Goal: Communication & Community: Answer question/provide support

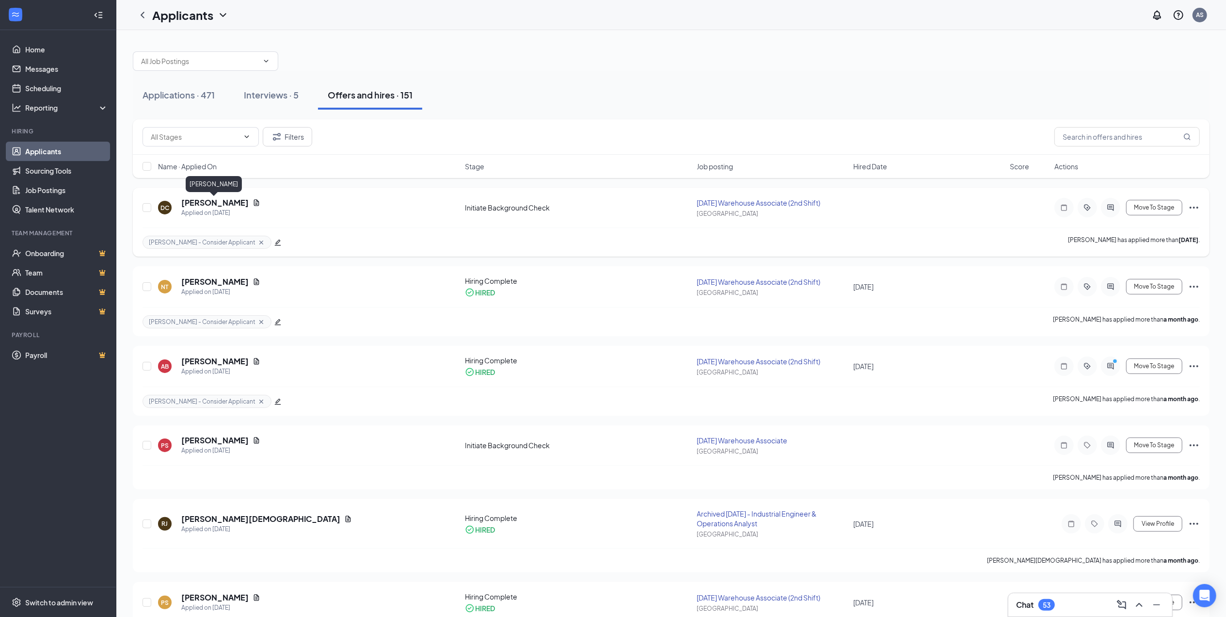
click at [223, 204] on h5 "[PERSON_NAME]" at bounding box center [214, 202] width 67 height 11
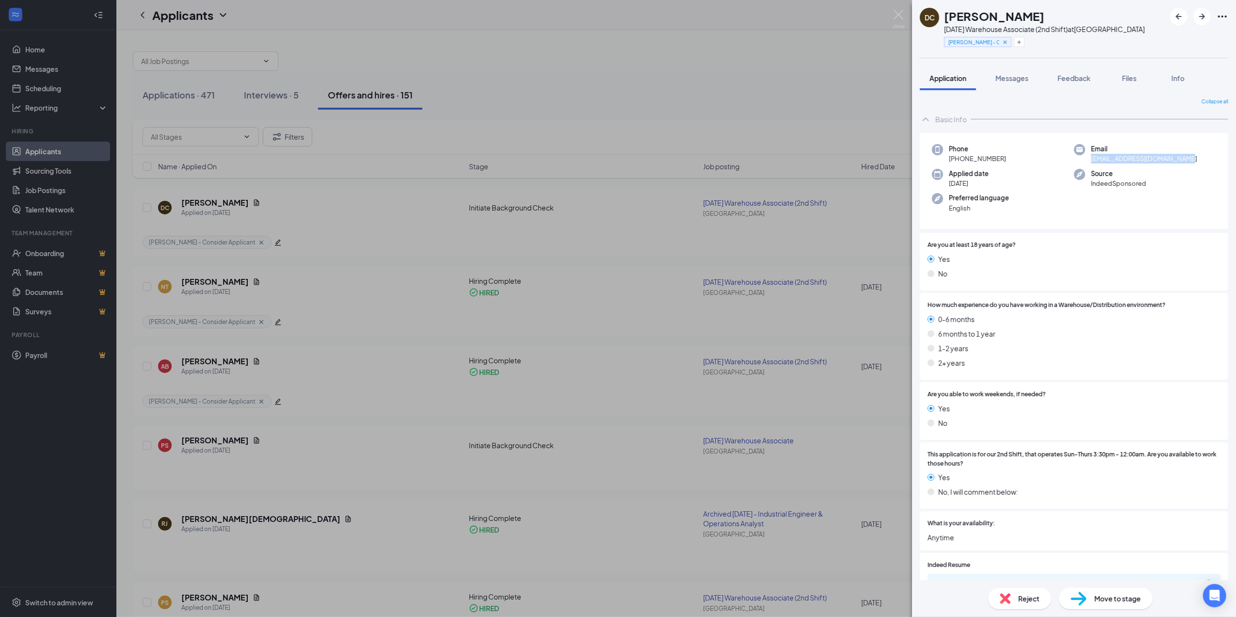
drag, startPoint x: 1086, startPoint y: 156, endPoint x: 1185, endPoint y: 157, distance: 98.9
click at [1185, 157] on div "Email daisycaballero670@gmail.com" at bounding box center [1145, 154] width 142 height 20
drag, startPoint x: 1185, startPoint y: 157, endPoint x: 1175, endPoint y: 157, distance: 10.7
copy span "daisycaballero670@gmail.com"
drag, startPoint x: 958, startPoint y: 157, endPoint x: 1005, endPoint y: 159, distance: 46.6
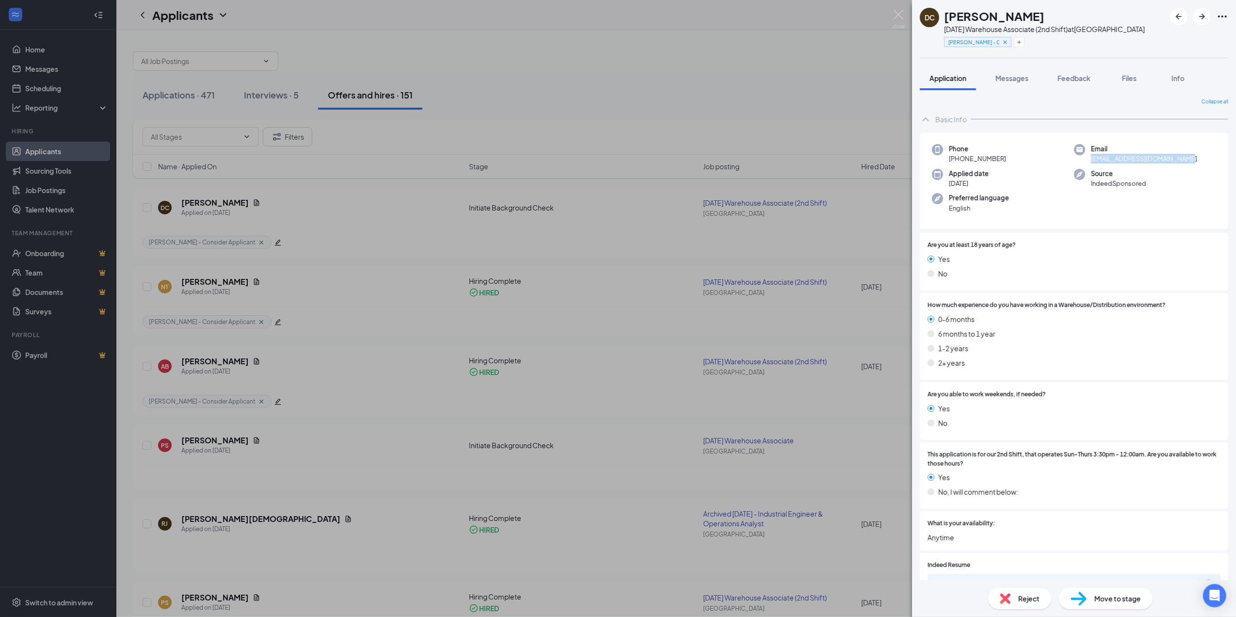
click at [1005, 159] on div "Phone +1 (708) 830-8879" at bounding box center [1003, 154] width 142 height 20
drag, startPoint x: 1005, startPoint y: 159, endPoint x: 999, endPoint y: 159, distance: 5.3
copy span "(708) 830-8879"
click at [1019, 76] on span "Messages" at bounding box center [1012, 78] width 33 height 9
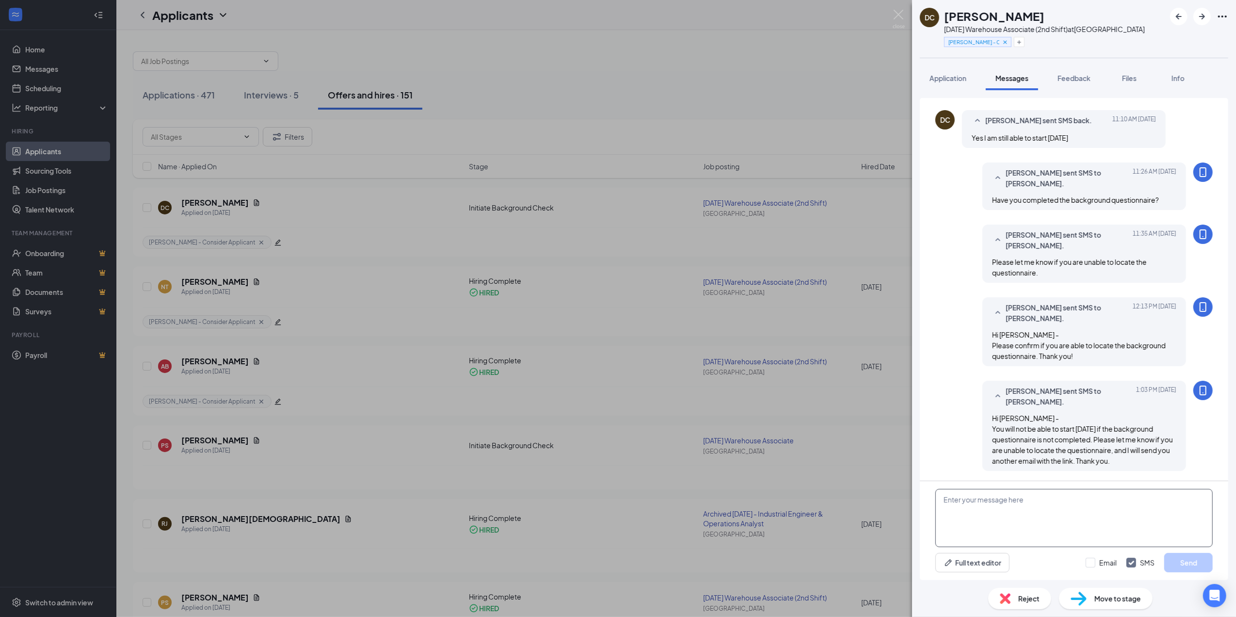
scroll to position [451, 0]
click at [1070, 514] on textarea at bounding box center [1073, 518] width 277 height 58
paste textarea "Thank you for completing the background questionnaire, Daisy! You should have j…"
type textarea "Thank you for completing the background questionnaire, Daisy! You should have j…"
click at [1190, 562] on button "Send" at bounding box center [1188, 562] width 48 height 19
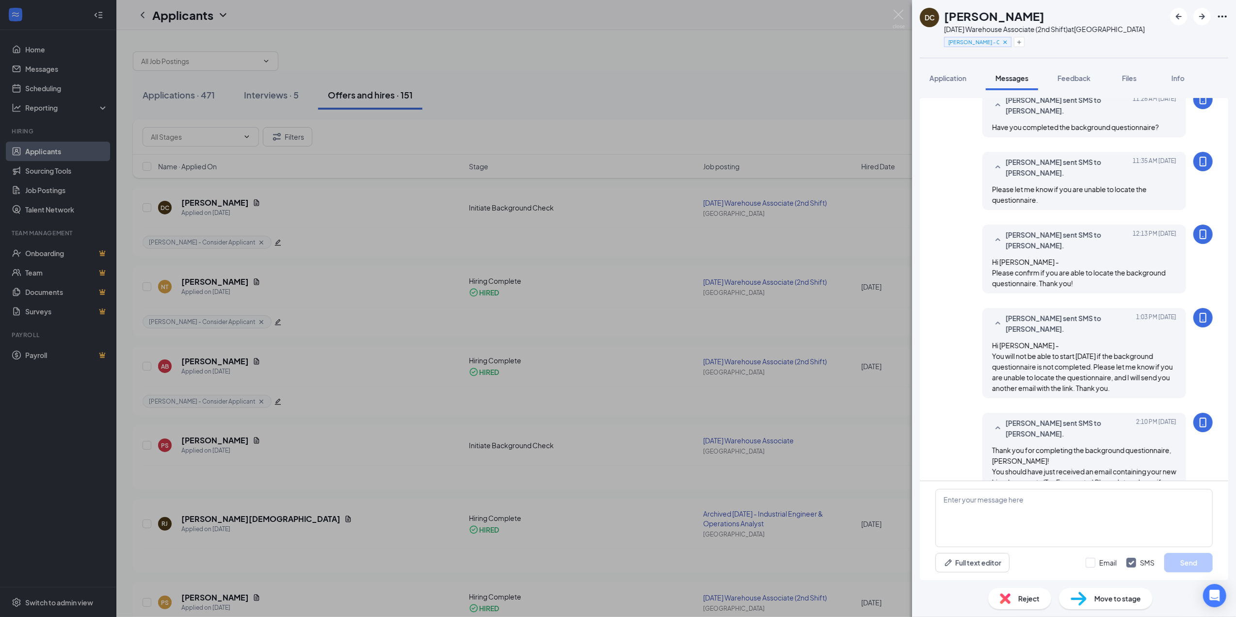
scroll to position [556, 0]
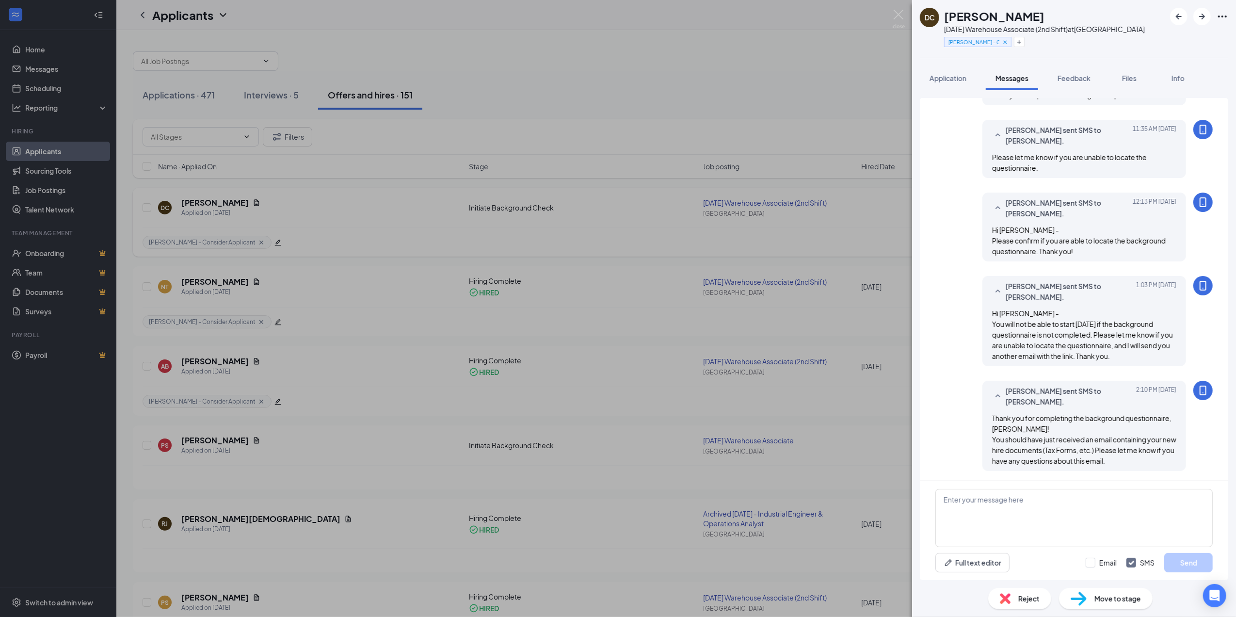
click at [400, 253] on div "DC Daisy Caballero August 2025 Warehouse Associate (2nd Shift) at Chicago Ann -…" at bounding box center [618, 308] width 1236 height 617
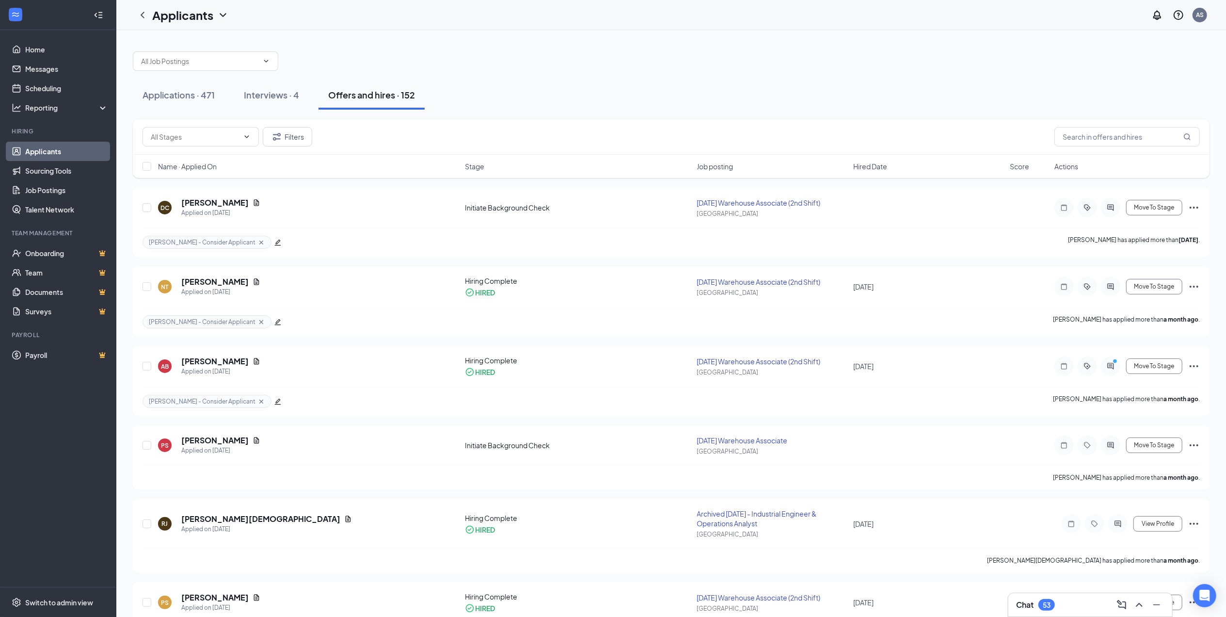
click at [277, 90] on div "Interviews · 4" at bounding box center [271, 95] width 55 height 12
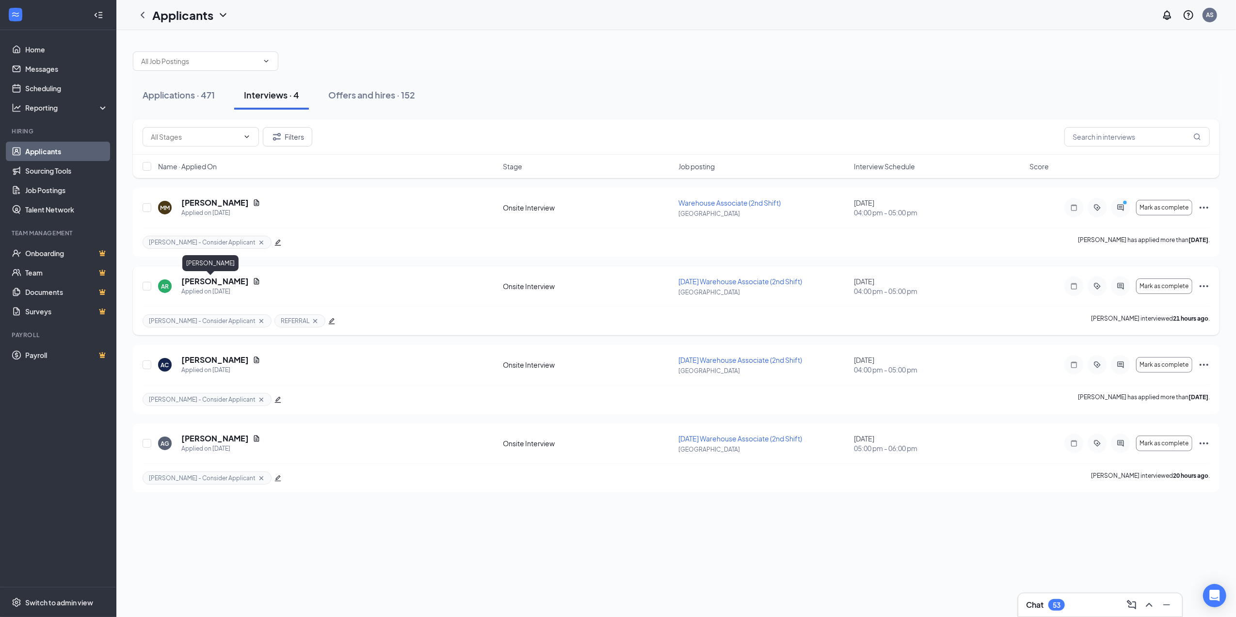
click at [209, 281] on h5 "[PERSON_NAME]" at bounding box center [214, 281] width 67 height 11
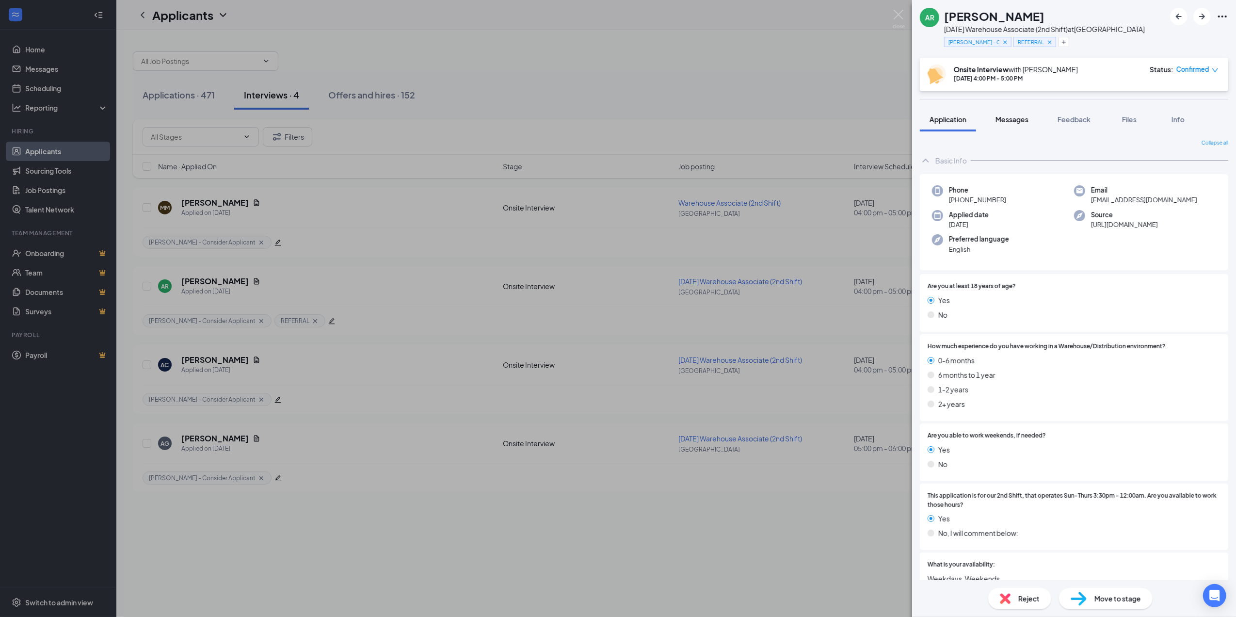
click at [1025, 118] on span "Messages" at bounding box center [1012, 119] width 33 height 9
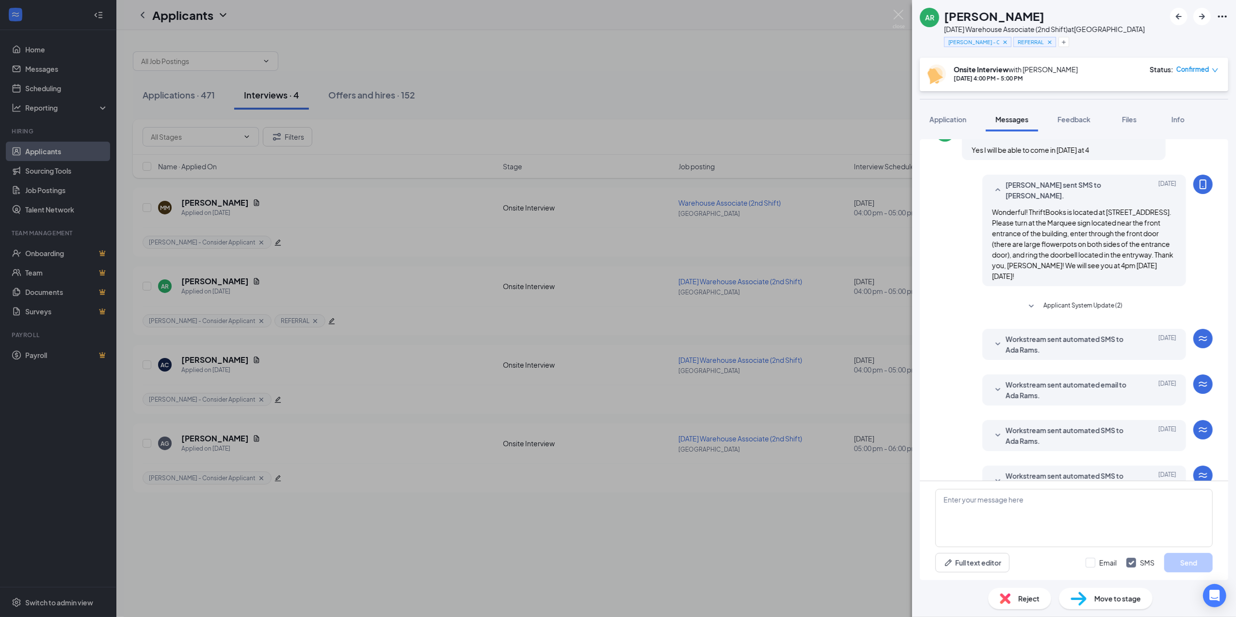
scroll to position [242, 0]
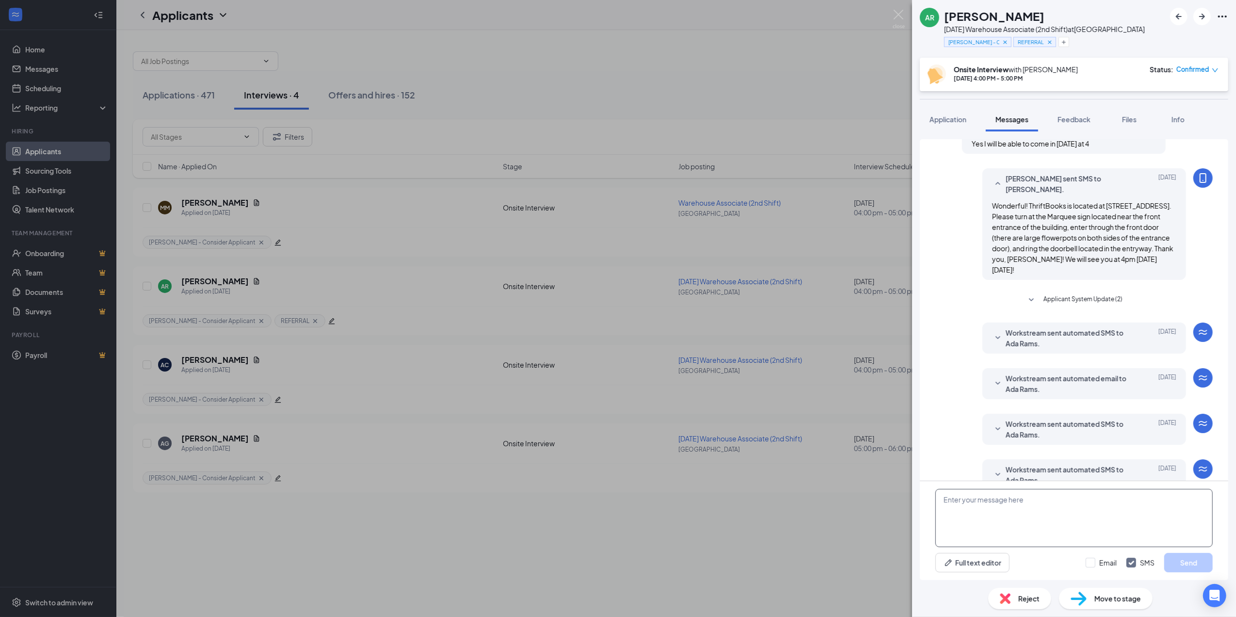
click at [1065, 500] on textarea at bounding box center [1073, 518] width 277 height 58
paste textarea "Hi Ada - Thank you for interviewing with ThriftBooks yesterday! We would like t…"
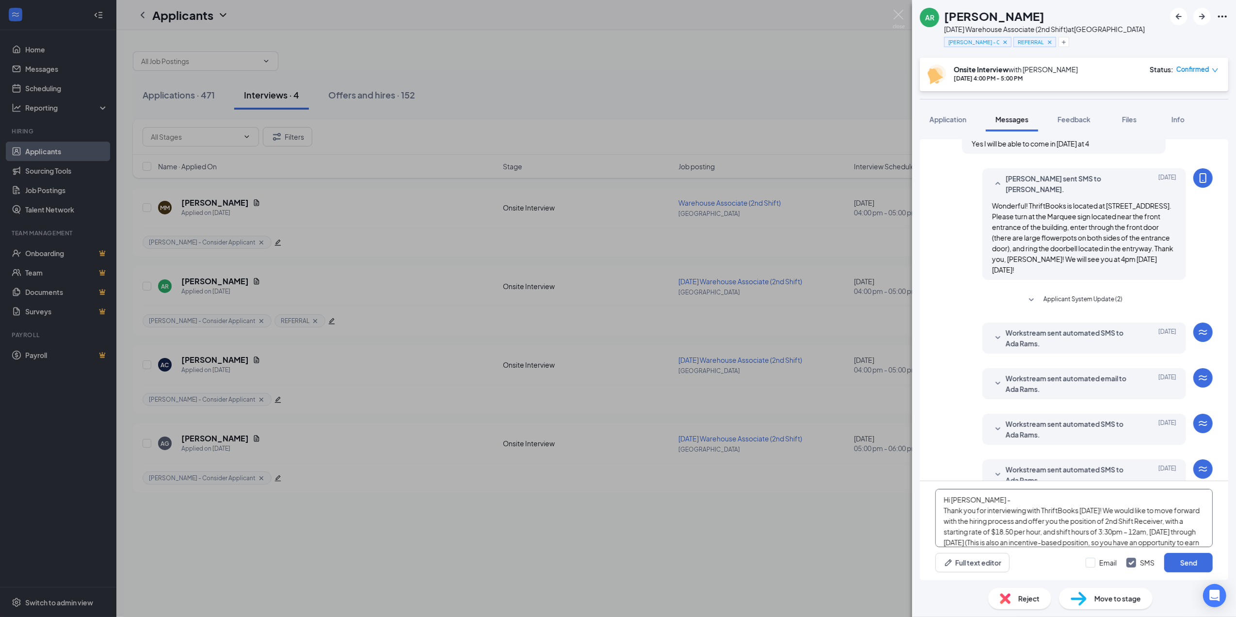
scroll to position [43, 0]
type textarea "Hi Ada - Thank you for interviewing with ThriftBooks yesterday! We would like t…"
click at [1185, 564] on button "Send" at bounding box center [1188, 562] width 48 height 19
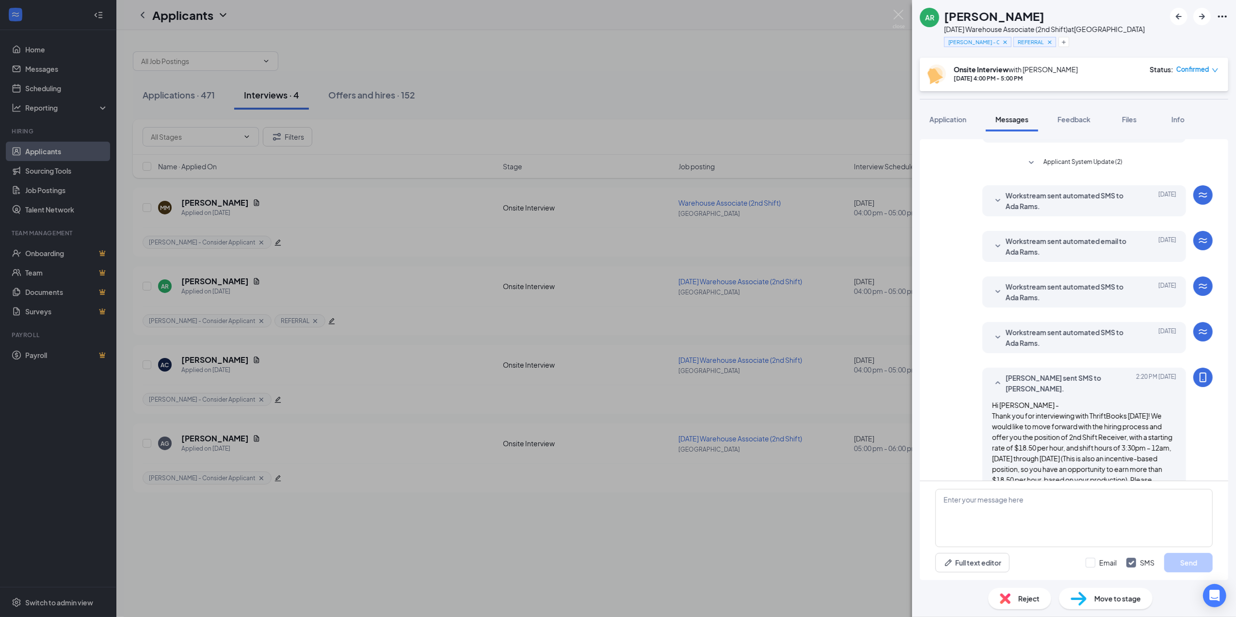
scroll to position [379, 0]
click at [644, 345] on div "AR Ada Rams August 2025 Warehouse Associate (2nd Shift) at Chicago Ann - Consid…" at bounding box center [618, 308] width 1236 height 617
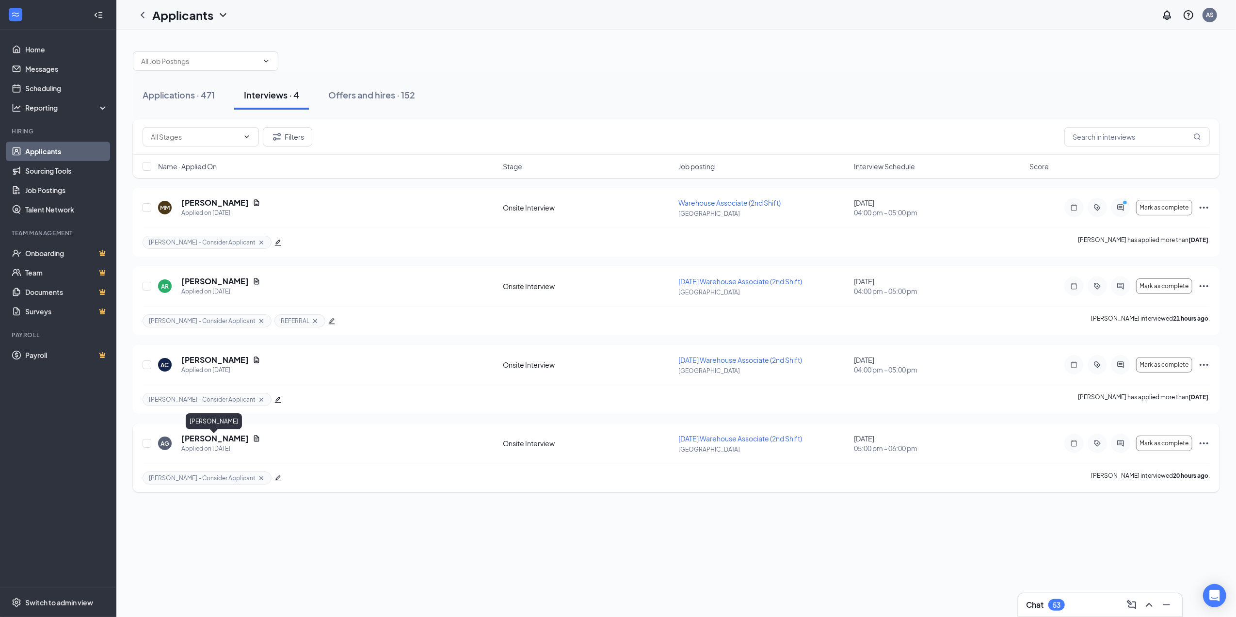
click at [214, 442] on h5 "[PERSON_NAME]" at bounding box center [214, 438] width 67 height 11
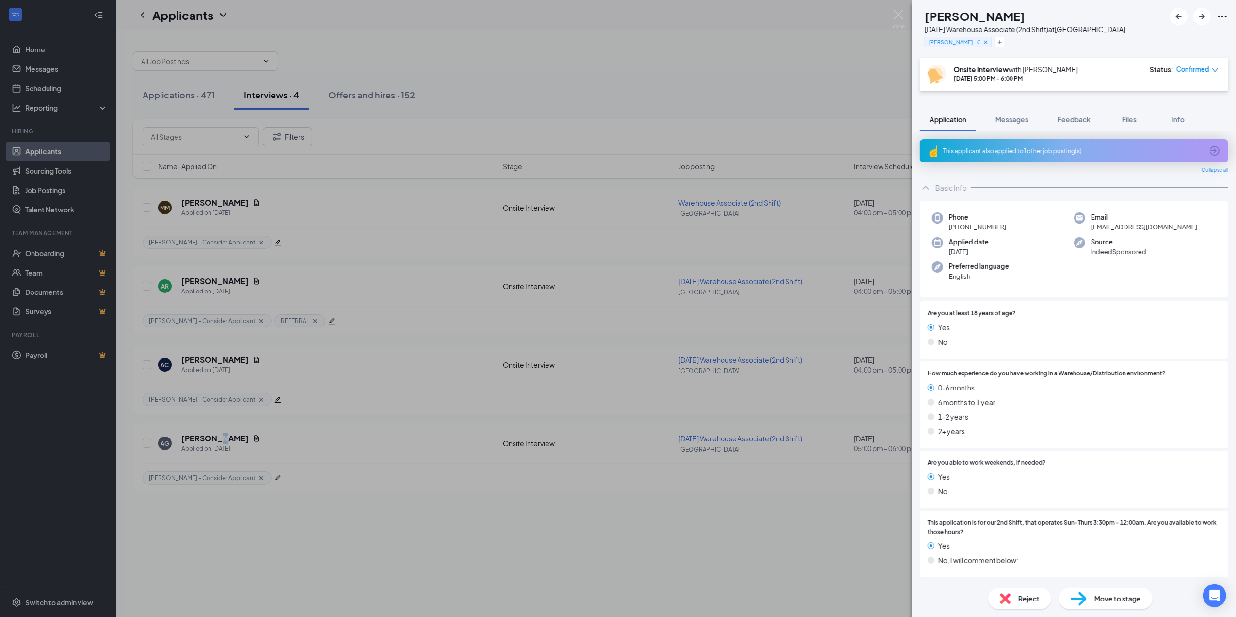
drag, startPoint x: 1007, startPoint y: 120, endPoint x: 1013, endPoint y: 156, distance: 36.0
click at [1007, 122] on span "Messages" at bounding box center [1012, 119] width 33 height 9
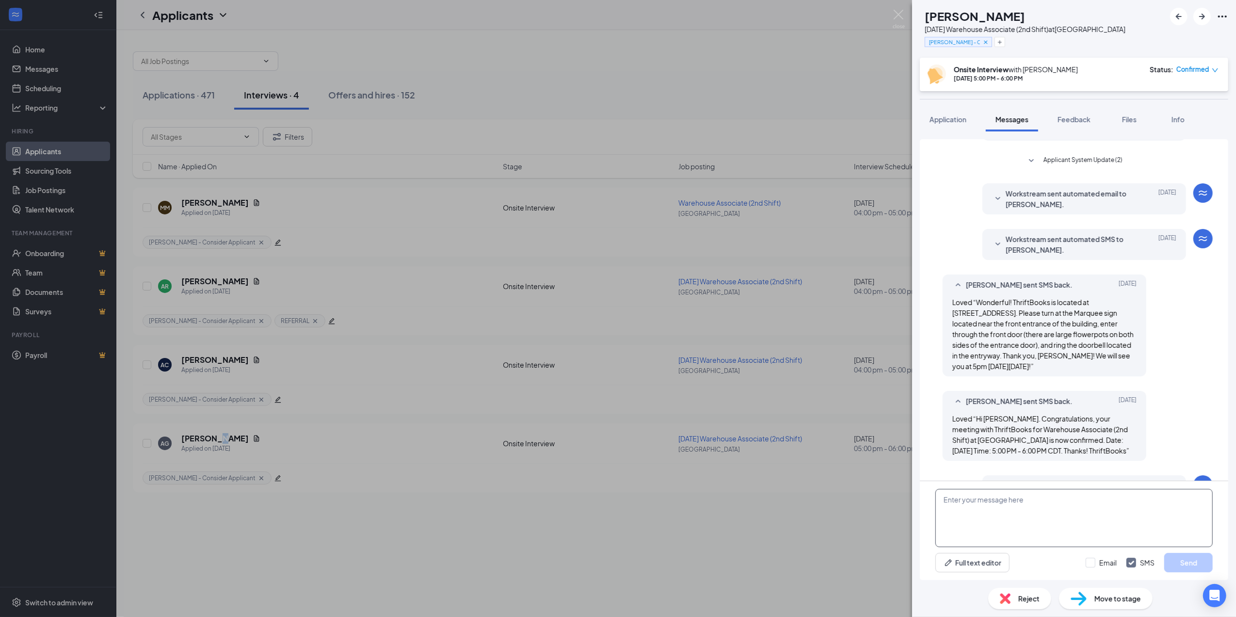
scroll to position [279, 0]
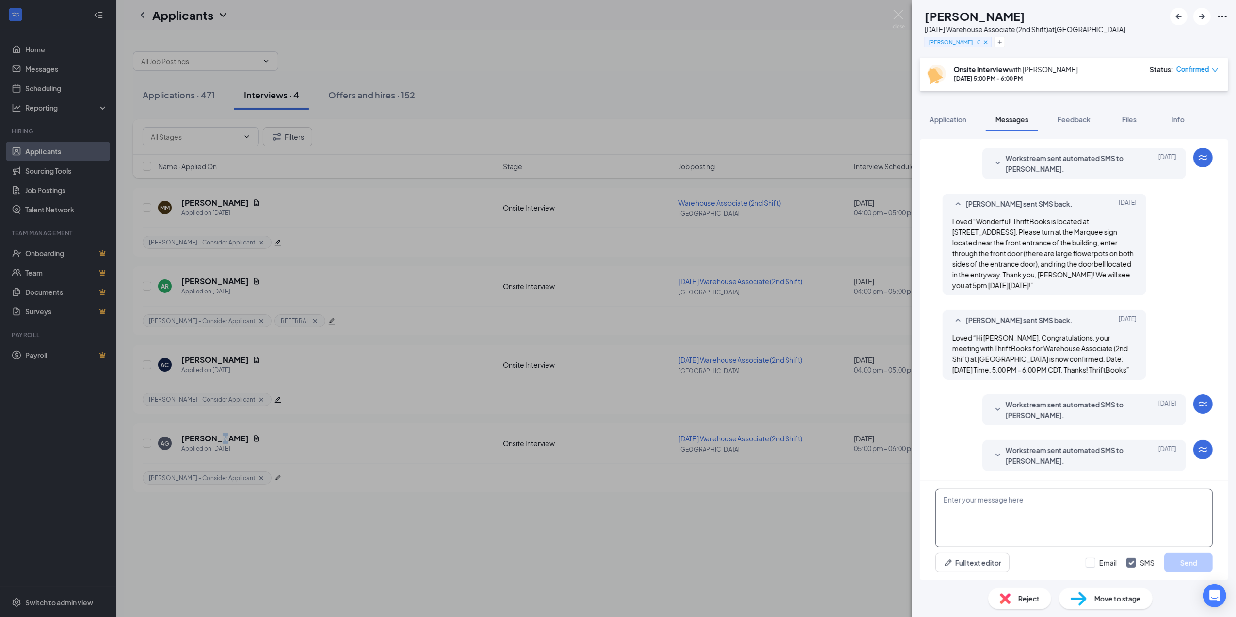
click at [1059, 500] on textarea at bounding box center [1073, 518] width 277 height 58
paste textarea "Hi Arion - Thank you for interviewing with ThriftBooks yesterday! We would like…"
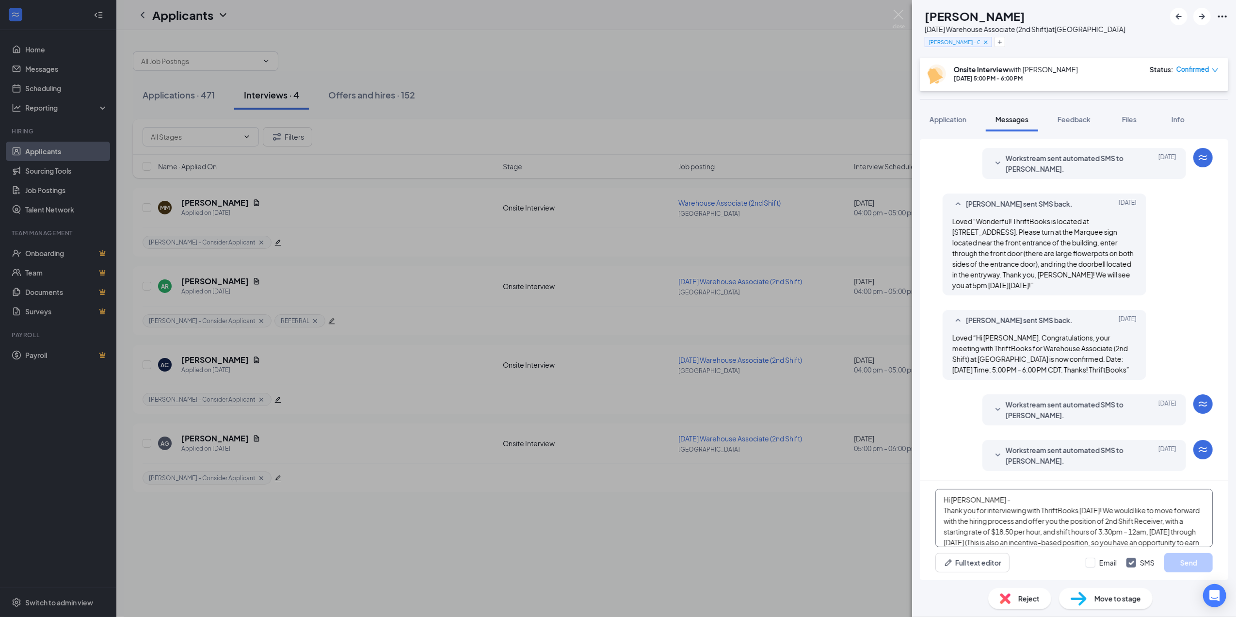
scroll to position [32, 0]
type textarea "Hi Arion - Thank you for interviewing with ThriftBooks yesterday! We would like…"
click at [1174, 562] on button "Send" at bounding box center [1188, 562] width 48 height 19
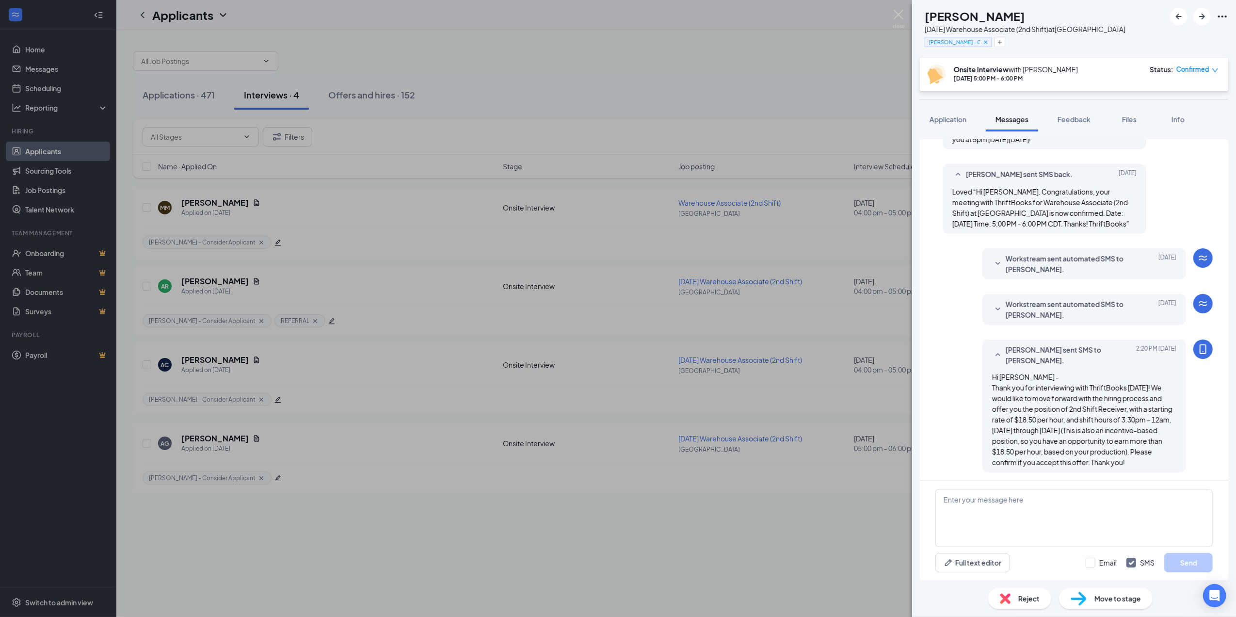
scroll to position [427, 0]
click at [549, 315] on div "AG Arion Galloway August 2025 Warehouse Associate (2nd Shift) at Chicago Ann - …" at bounding box center [618, 308] width 1236 height 617
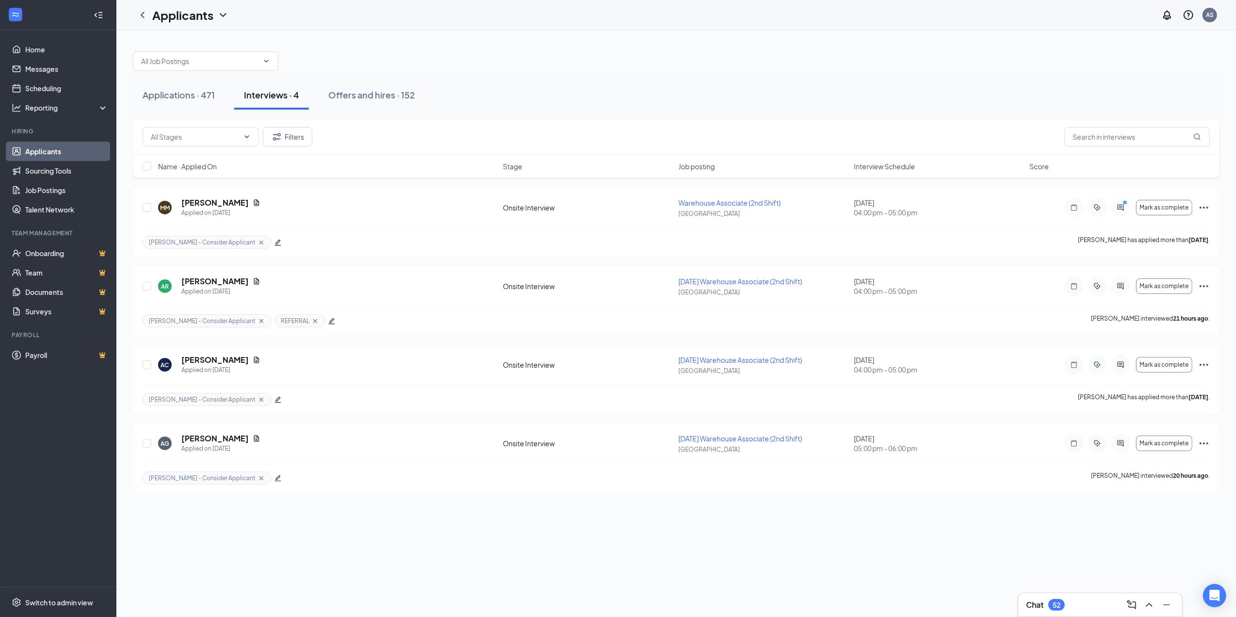
click at [339, 344] on div "MM Maria Munoz Applied on Aug 25 Onsite Interview Warehouse Associate (2nd Shif…" at bounding box center [676, 340] width 1087 height 305
click at [363, 91] on div "Offers and hires · 152" at bounding box center [371, 95] width 87 height 12
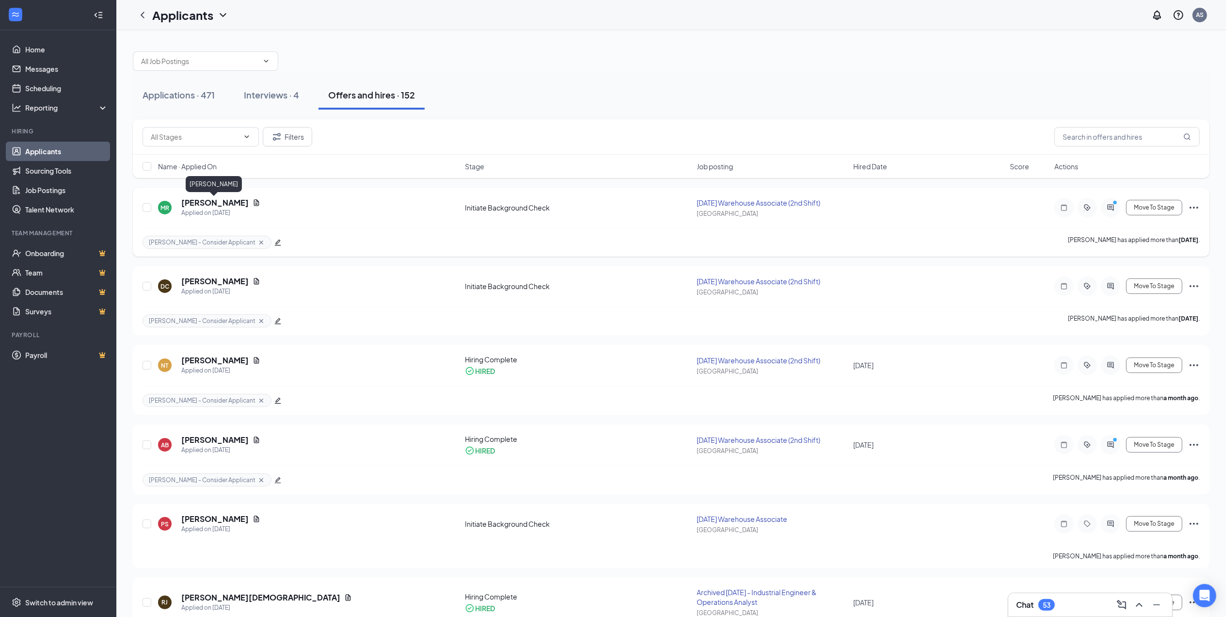
click at [217, 204] on h5 "[PERSON_NAME]" at bounding box center [214, 202] width 67 height 11
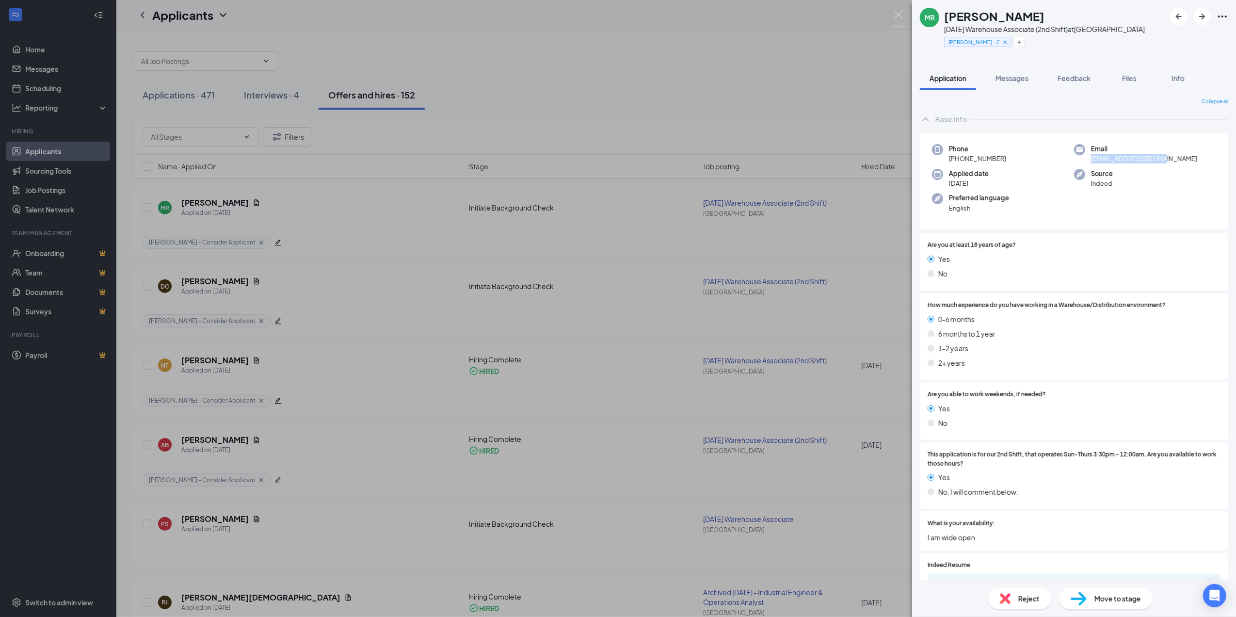
drag, startPoint x: 1087, startPoint y: 156, endPoint x: 1172, endPoint y: 157, distance: 85.4
click at [1172, 157] on div "Email maddieruhs@gmail.com" at bounding box center [1145, 154] width 142 height 20
drag, startPoint x: 1172, startPoint y: 157, endPoint x: 1155, endPoint y: 159, distance: 17.1
copy span "[EMAIL_ADDRESS][DOMAIN_NAME]"
drag, startPoint x: 959, startPoint y: 156, endPoint x: 1017, endPoint y: 154, distance: 58.7
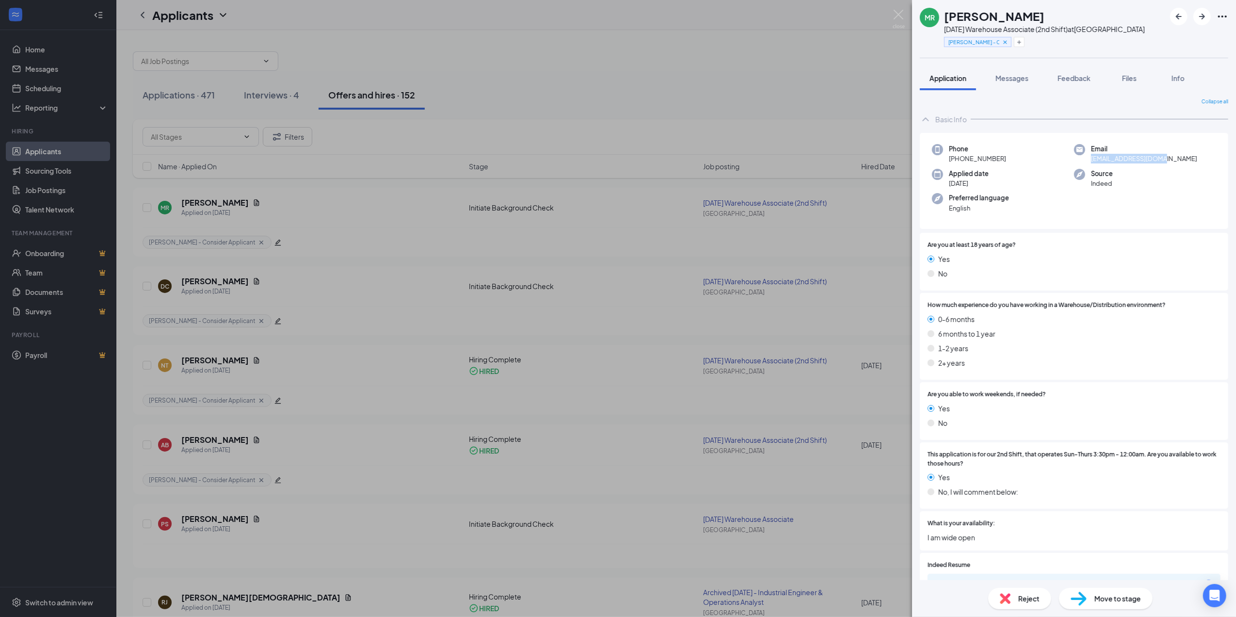
click at [1017, 154] on div "Phone +1 (630) 740-9746" at bounding box center [1003, 154] width 142 height 20
drag, startPoint x: 1017, startPoint y: 154, endPoint x: 998, endPoint y: 160, distance: 20.3
copy span "630) 740-9746"
click at [1014, 74] on span "Messages" at bounding box center [1012, 78] width 33 height 9
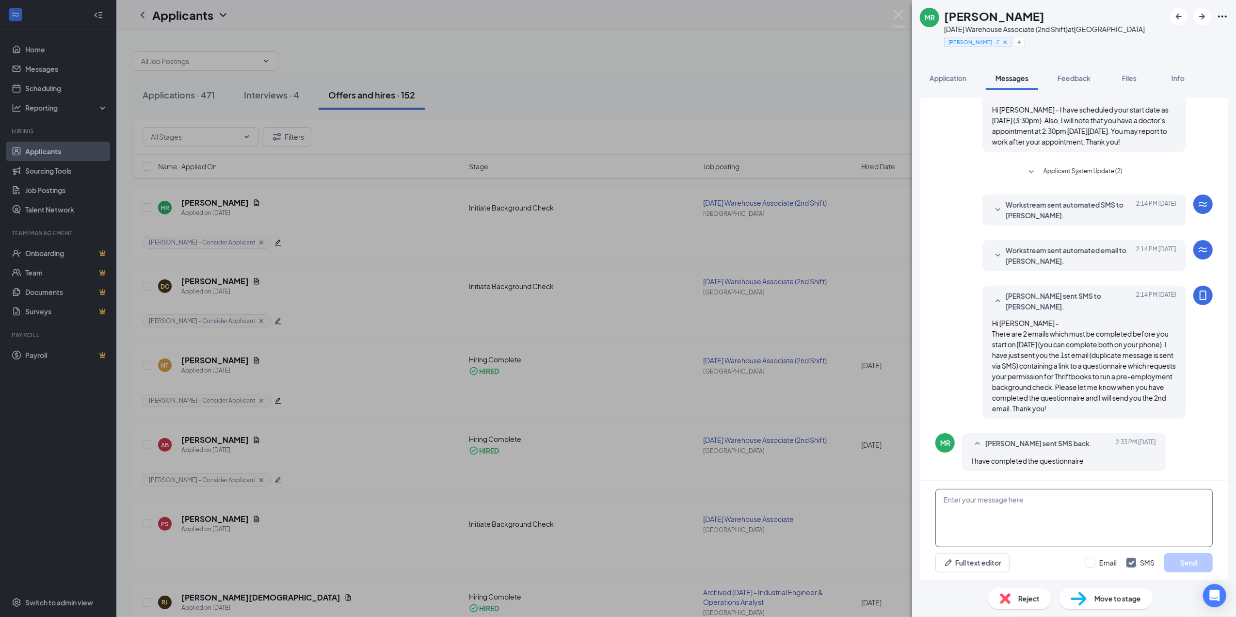
scroll to position [282, 0]
click at [1112, 505] on textarea at bounding box center [1073, 518] width 277 height 58
paste textarea "630) 740-9746"
type textarea "630) 740-9746"
drag, startPoint x: 1004, startPoint y: 504, endPoint x: 807, endPoint y: 528, distance: 197.8
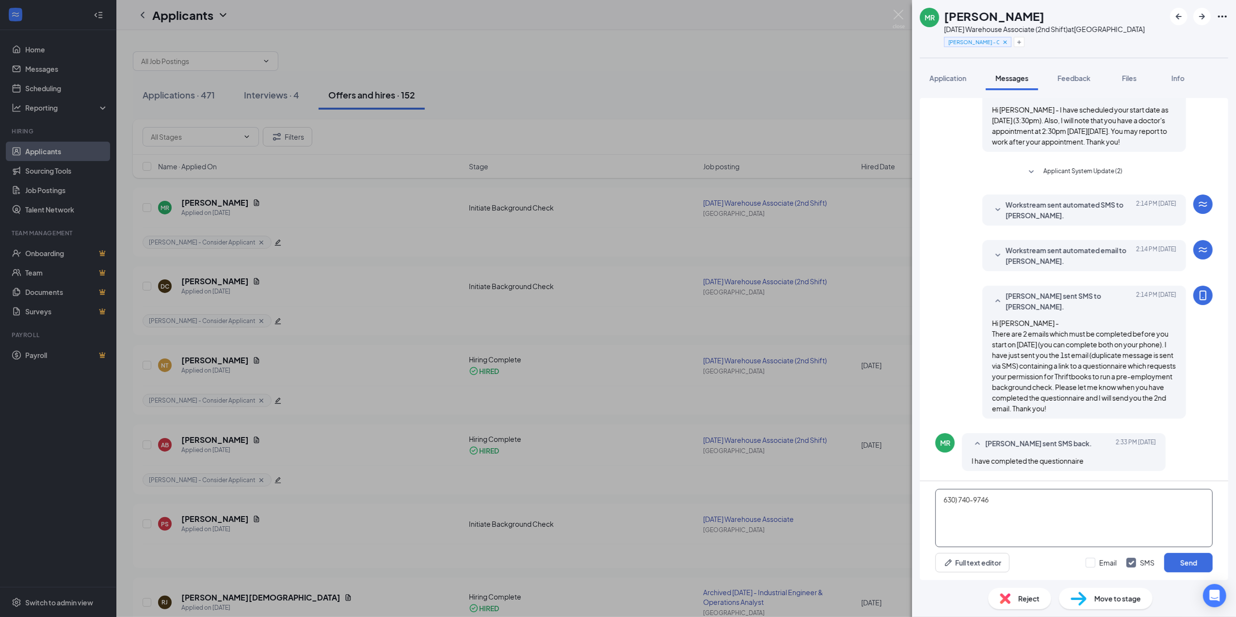
click at [809, 528] on div "MR MADELINE RUHS August 2025 Warehouse Associate (2nd Shift) at Chicago Ann - C…" at bounding box center [618, 308] width 1236 height 617
click at [1024, 513] on textarea at bounding box center [1073, 518] width 277 height 58
paste textarea "Thank you for completing the background questionnaire, Madeline! You should hav…"
type textarea "Thank you for completing the background questionnaire, Madeline! You should hav…"
click at [1177, 560] on button "Send" at bounding box center [1188, 562] width 48 height 19
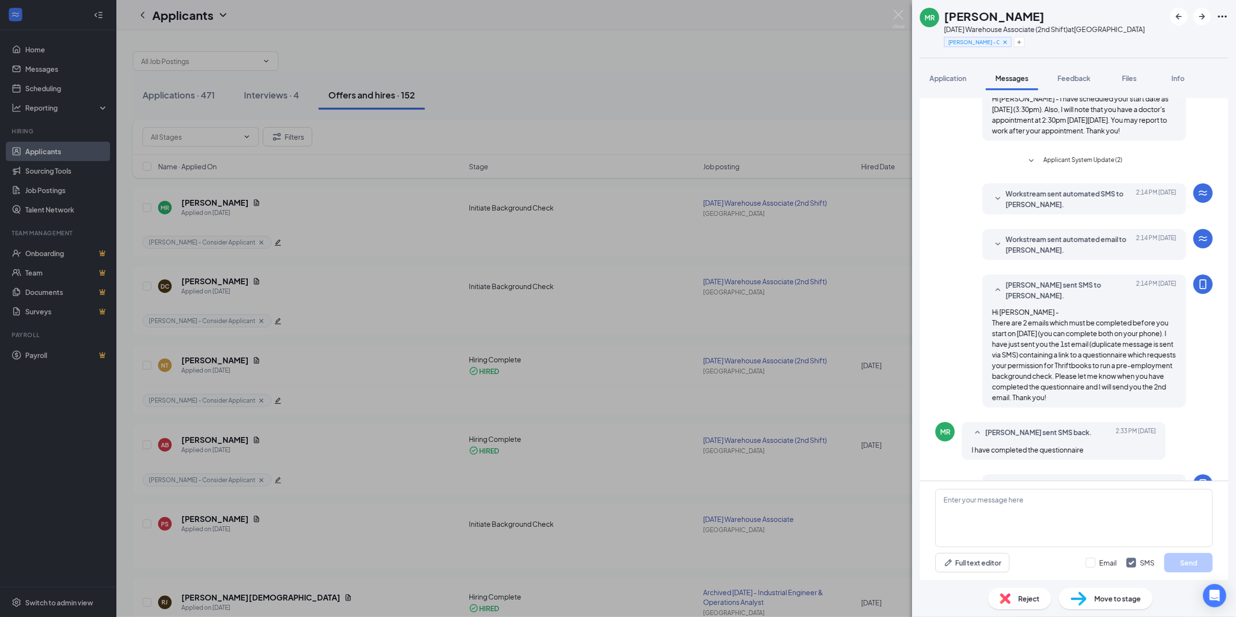
scroll to position [387, 0]
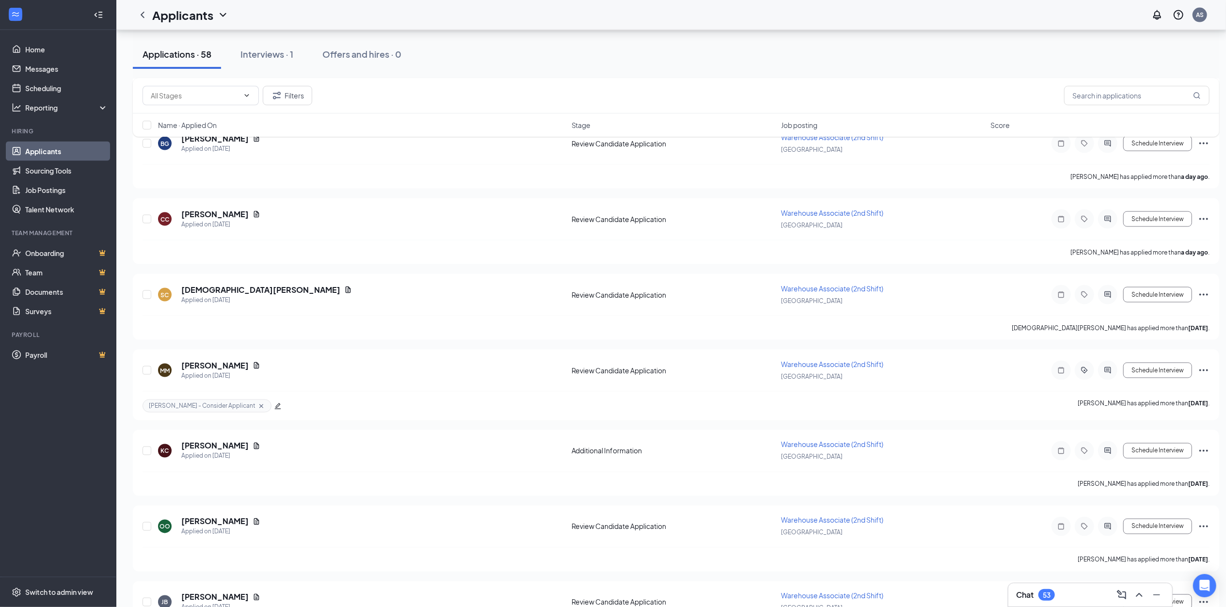
scroll to position [1190, 0]
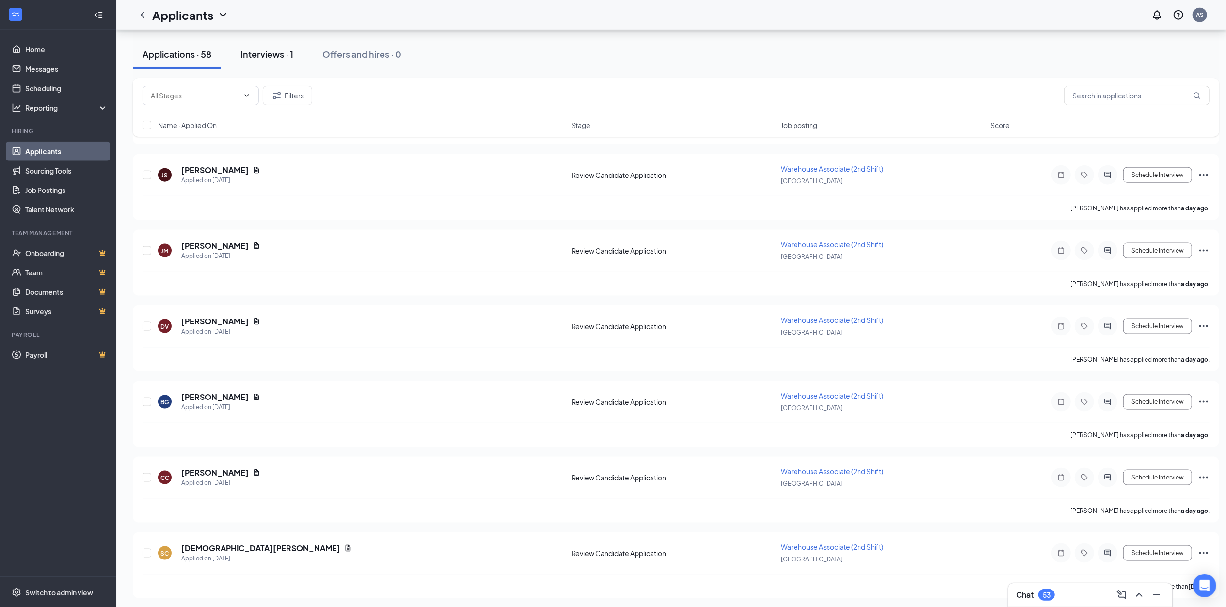
click at [271, 53] on div "Interviews · 1" at bounding box center [267, 54] width 53 height 12
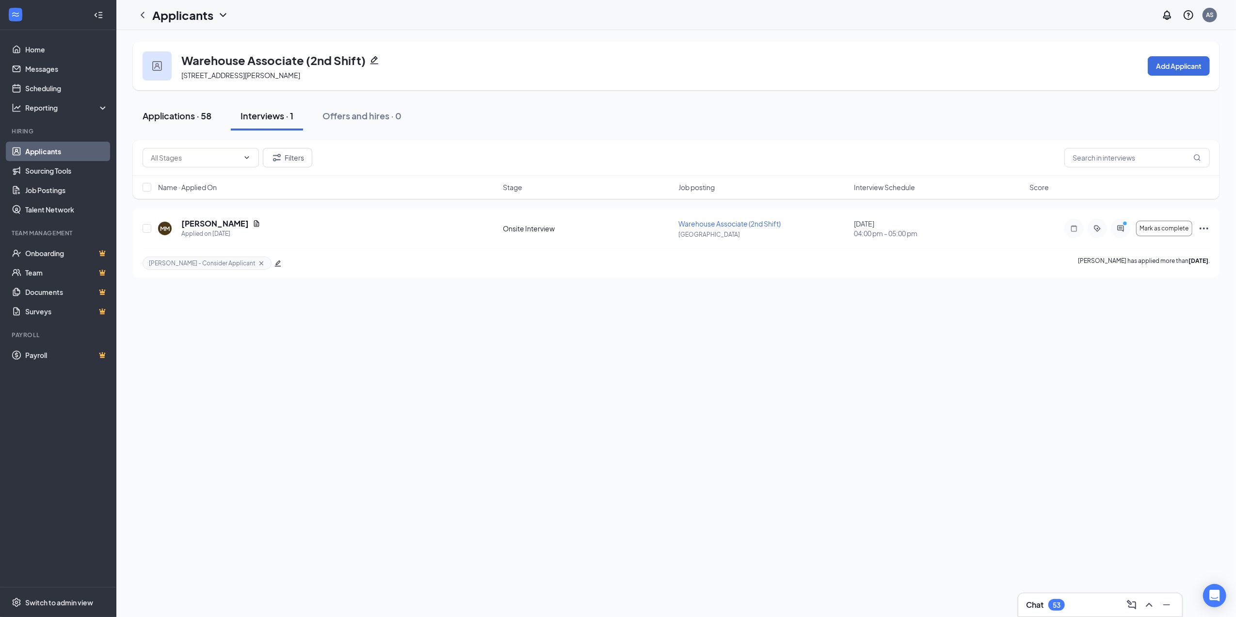
click at [192, 113] on div "Applications · 58" at bounding box center [177, 116] width 69 height 12
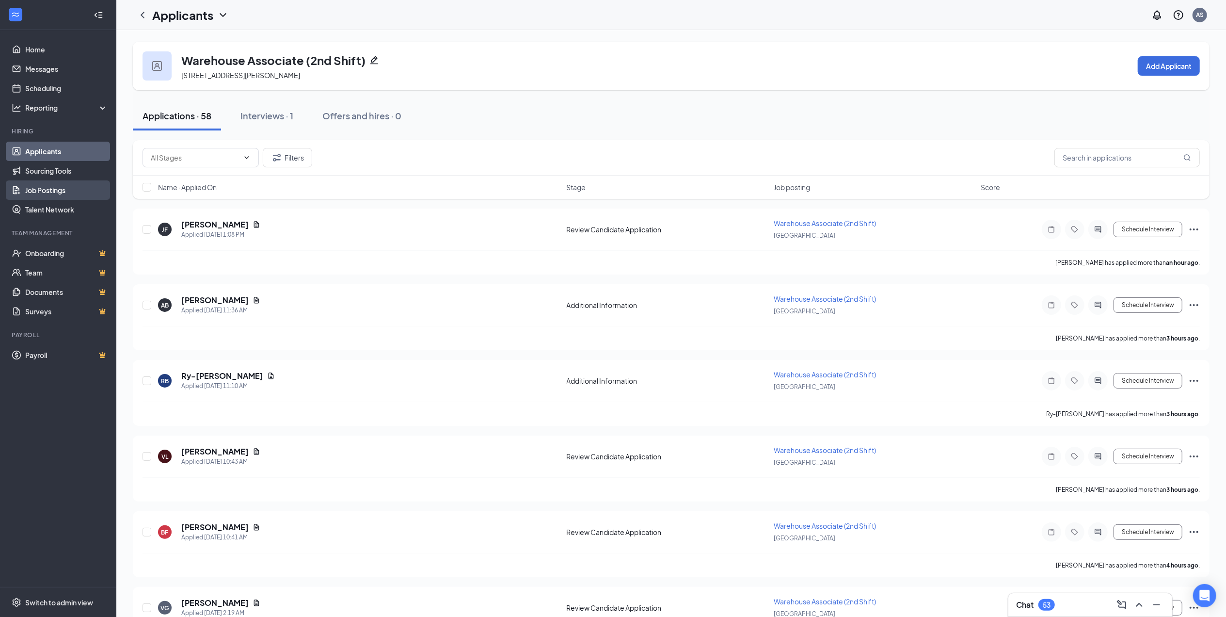
click at [49, 186] on link "Job Postings" at bounding box center [66, 189] width 83 height 19
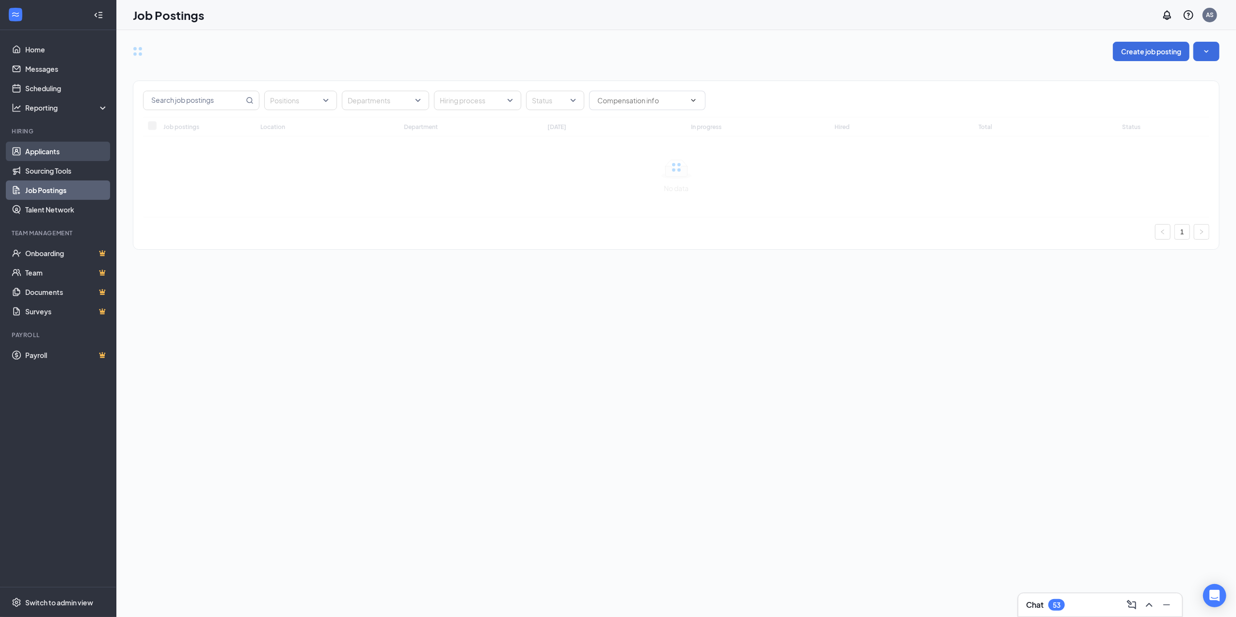
click at [58, 148] on link "Applicants" at bounding box center [66, 151] width 83 height 19
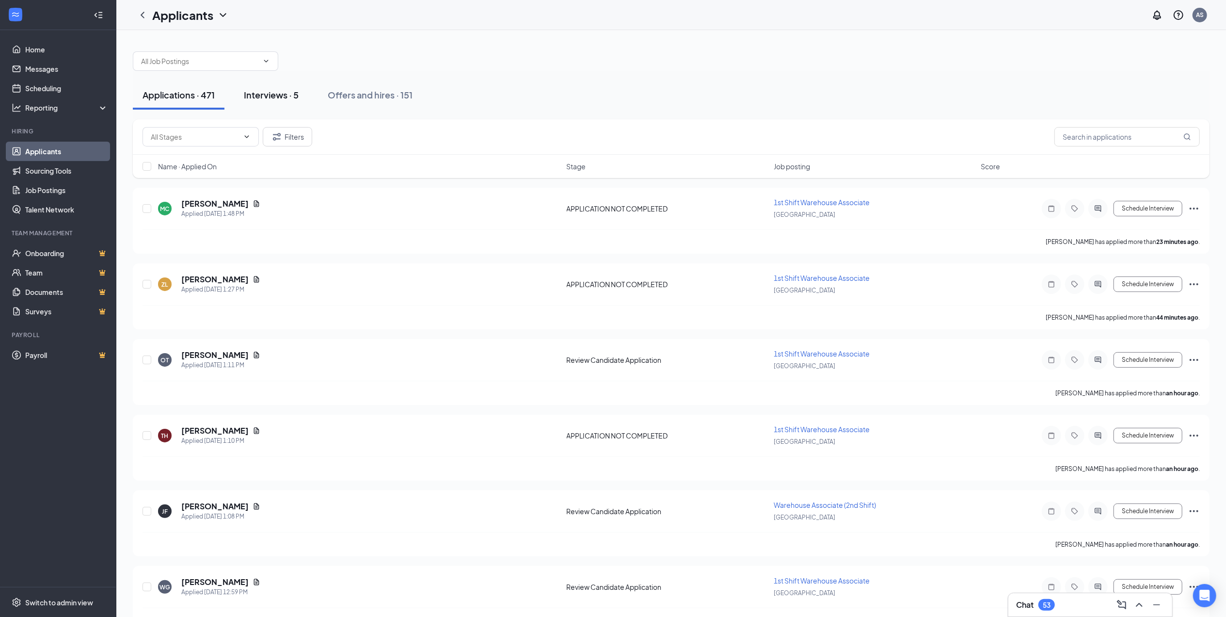
click at [284, 95] on div "Interviews · 5" at bounding box center [271, 95] width 55 height 12
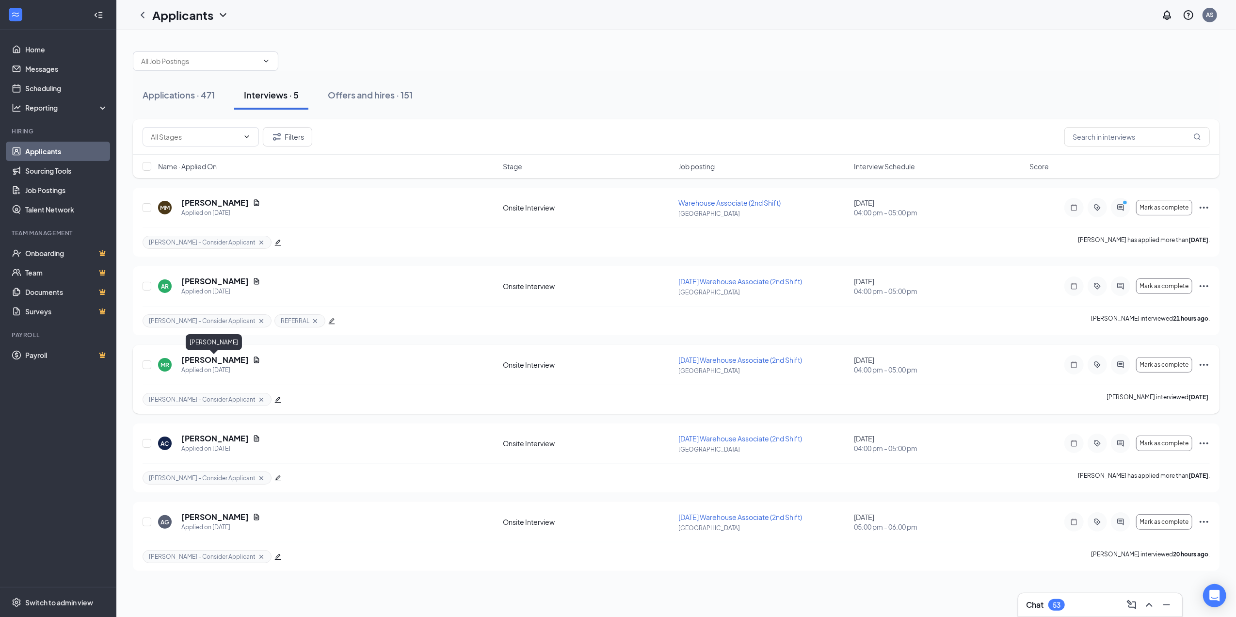
click at [210, 362] on h5 "[PERSON_NAME]" at bounding box center [214, 360] width 67 height 11
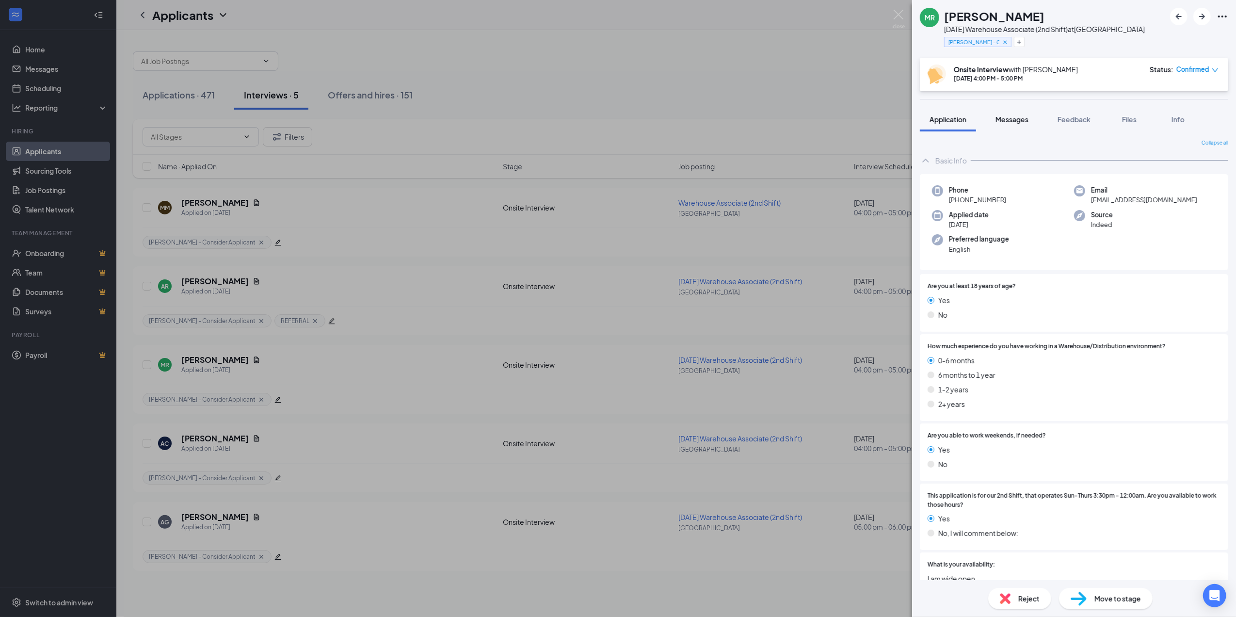
click at [1012, 116] on span "Messages" at bounding box center [1012, 119] width 33 height 9
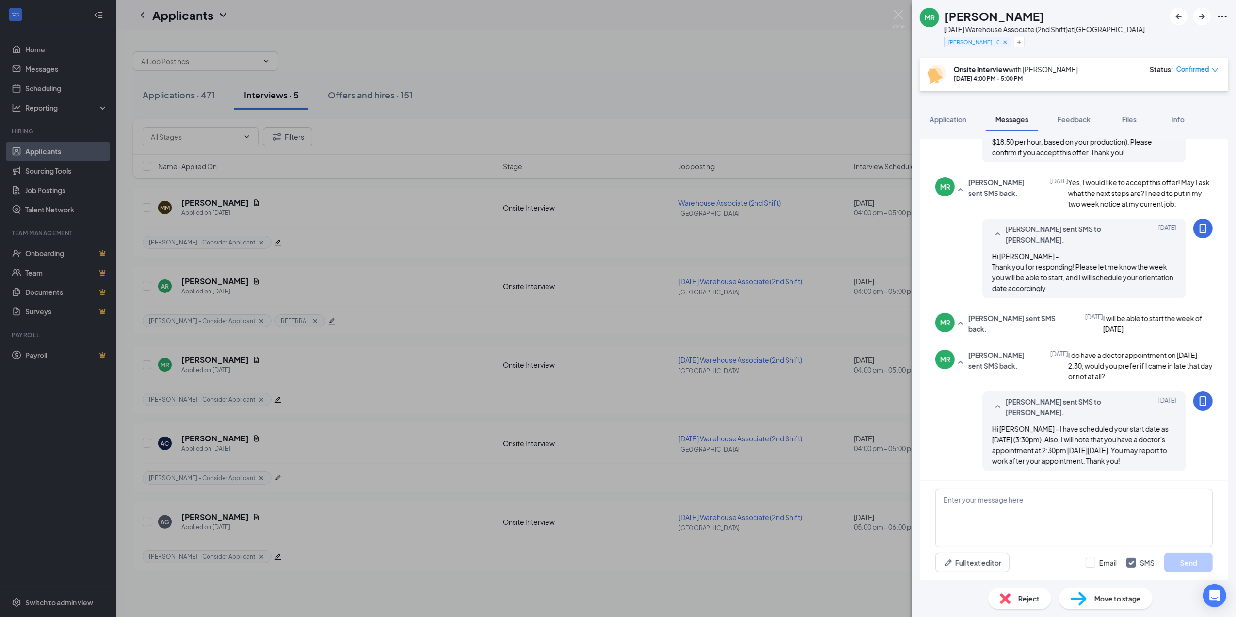
scroll to position [414, 0]
click at [997, 507] on textarea at bounding box center [1073, 518] width 277 height 58
drag, startPoint x: 409, startPoint y: 381, endPoint x: 413, endPoint y: 373, distance: 8.7
click at [409, 380] on div "[PERSON_NAME] [DATE] Warehouse Associate (2nd Shift) at [GEOGRAPHIC_DATA] [PERS…" at bounding box center [618, 308] width 1236 height 617
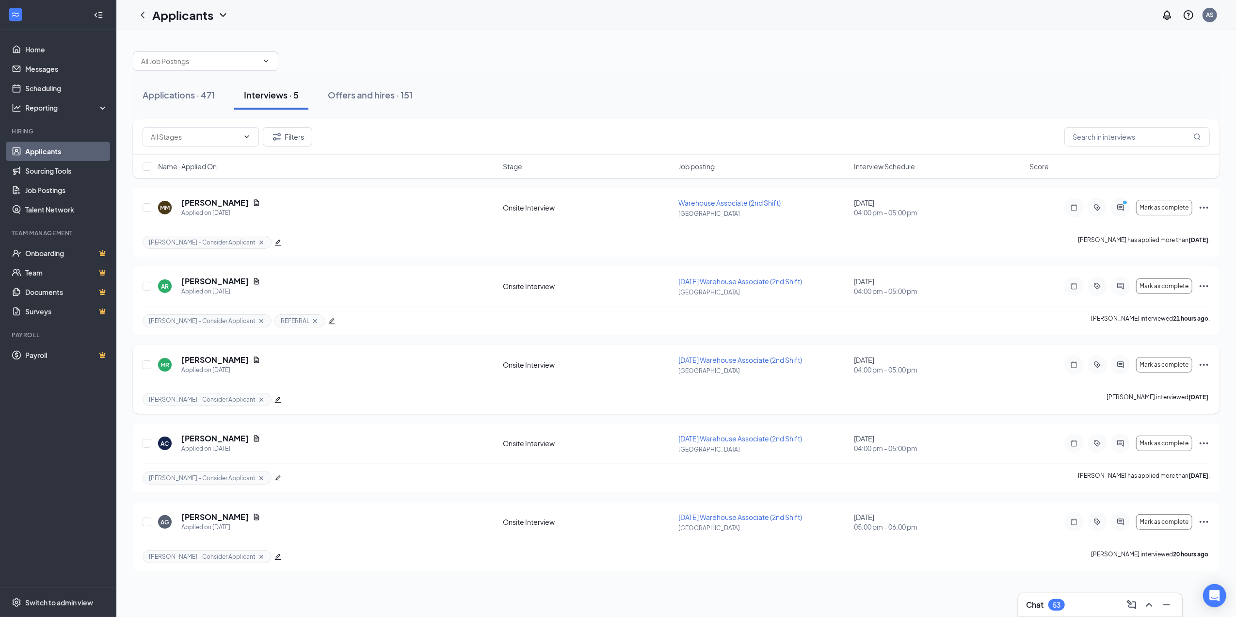
click at [1203, 366] on icon "Ellipses" at bounding box center [1204, 365] width 12 height 12
click at [1160, 174] on p "Move to stage" at bounding box center [1160, 169] width 87 height 10
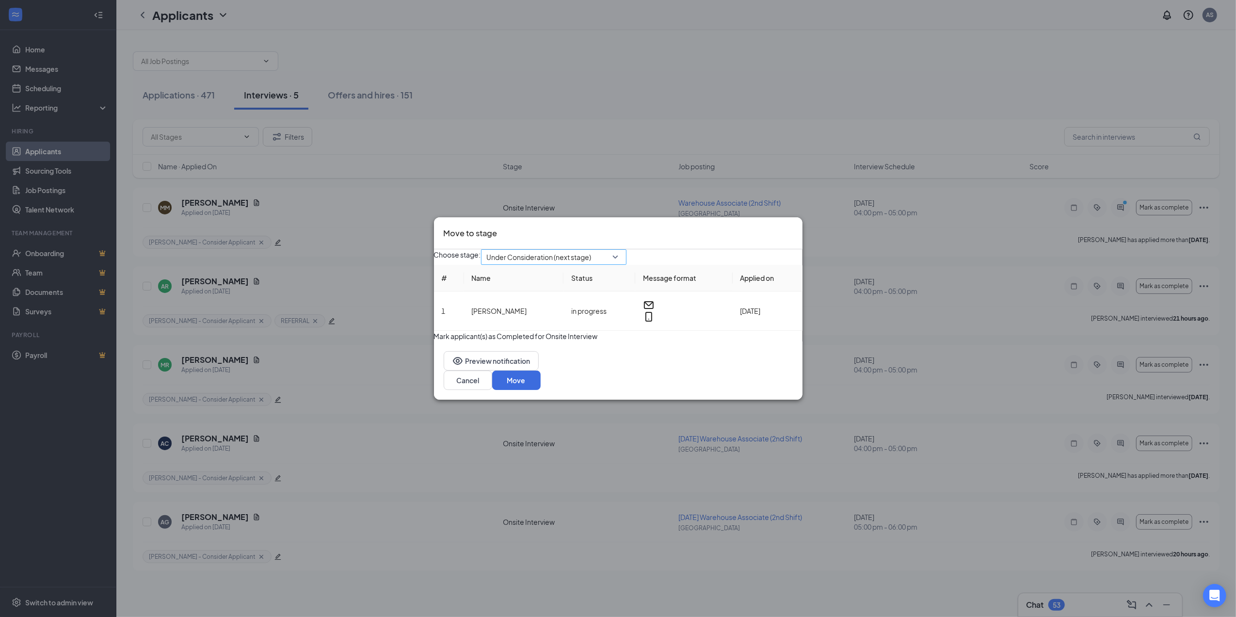
click at [621, 253] on span "Under Consideration (next stage)" at bounding box center [554, 257] width 134 height 15
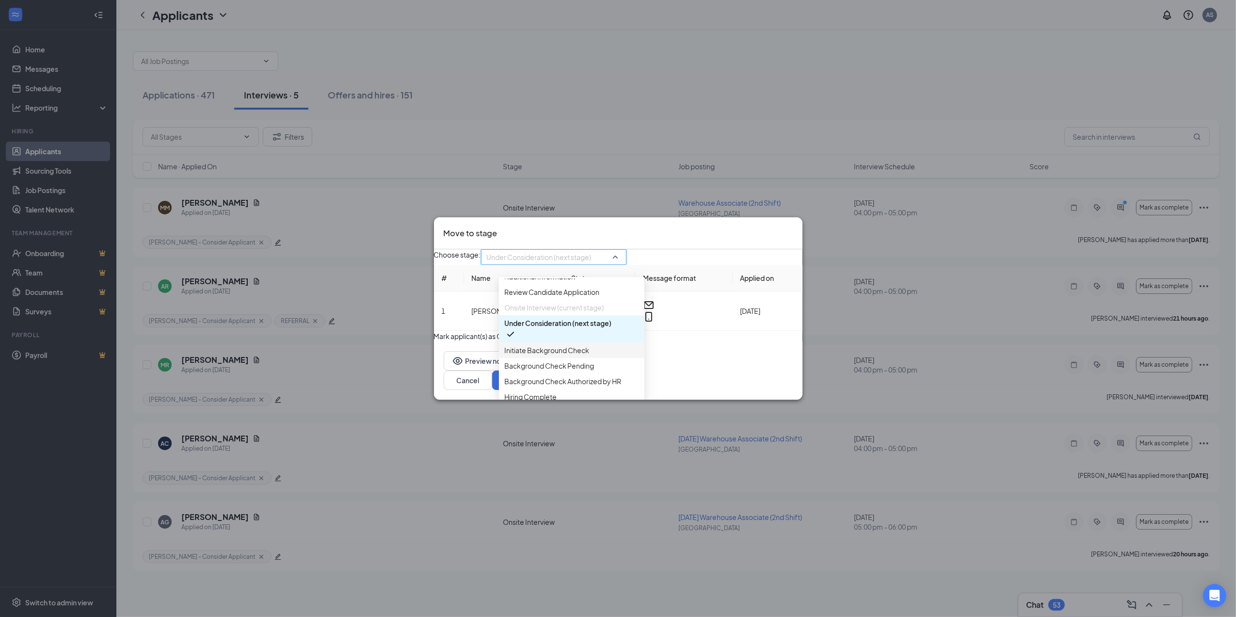
scroll to position [51, 0]
click at [565, 338] on span "Initiate Background Check" at bounding box center [547, 333] width 85 height 11
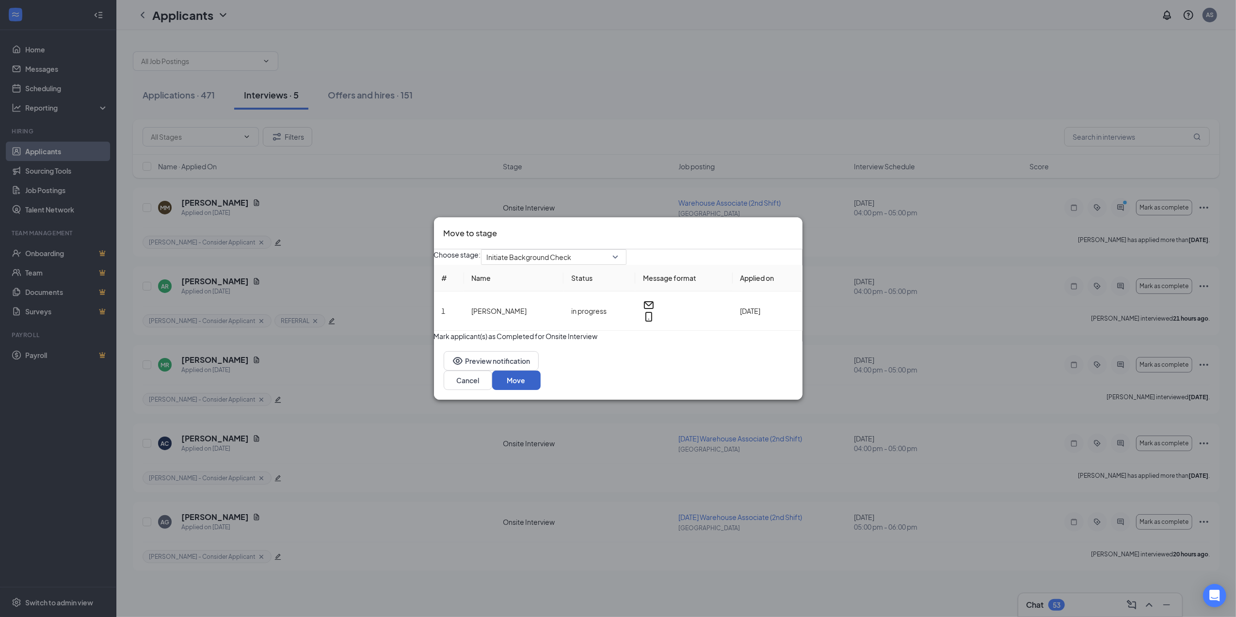
click at [541, 388] on button "Move" at bounding box center [516, 380] width 48 height 19
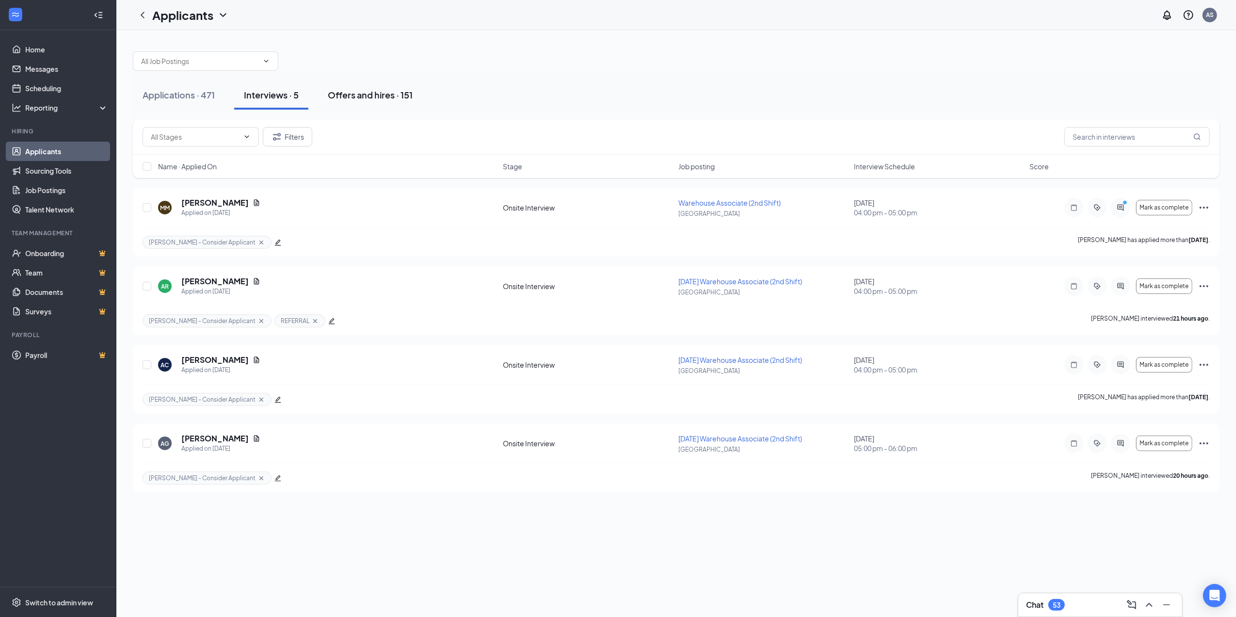
click at [381, 99] on div "Offers and hires · 151" at bounding box center [370, 95] width 85 height 12
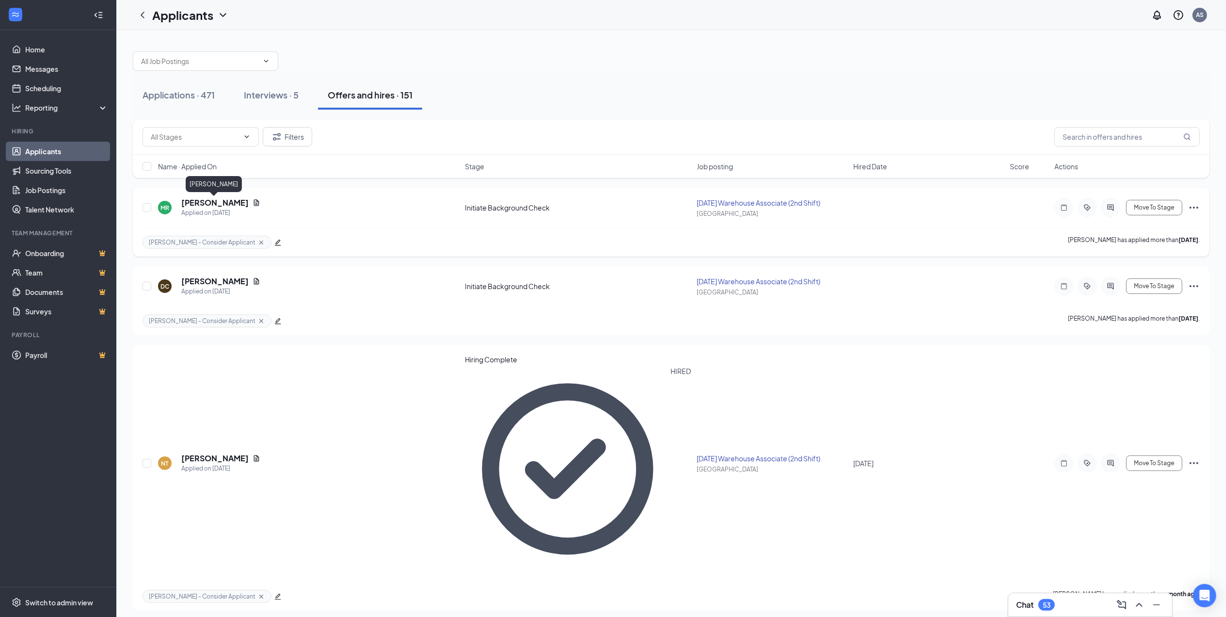
click at [214, 200] on h5 "[PERSON_NAME]" at bounding box center [214, 202] width 67 height 11
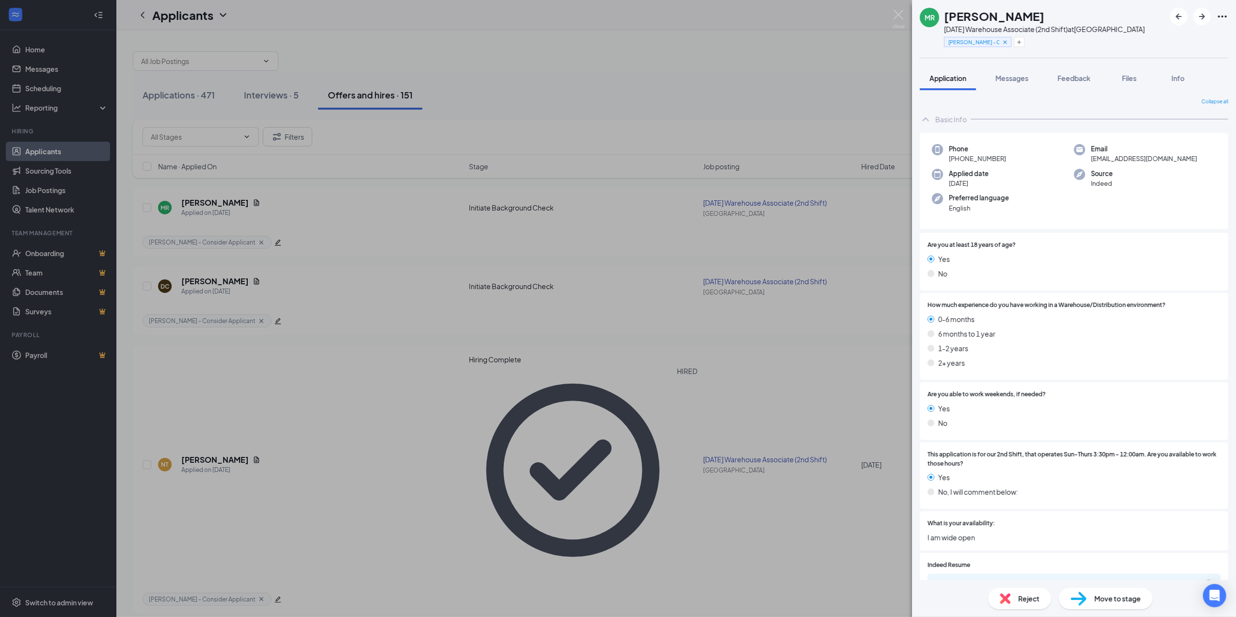
drag, startPoint x: 1014, startPoint y: 80, endPoint x: 1030, endPoint y: 154, distance: 76.0
click at [1013, 80] on span "Messages" at bounding box center [1012, 78] width 33 height 9
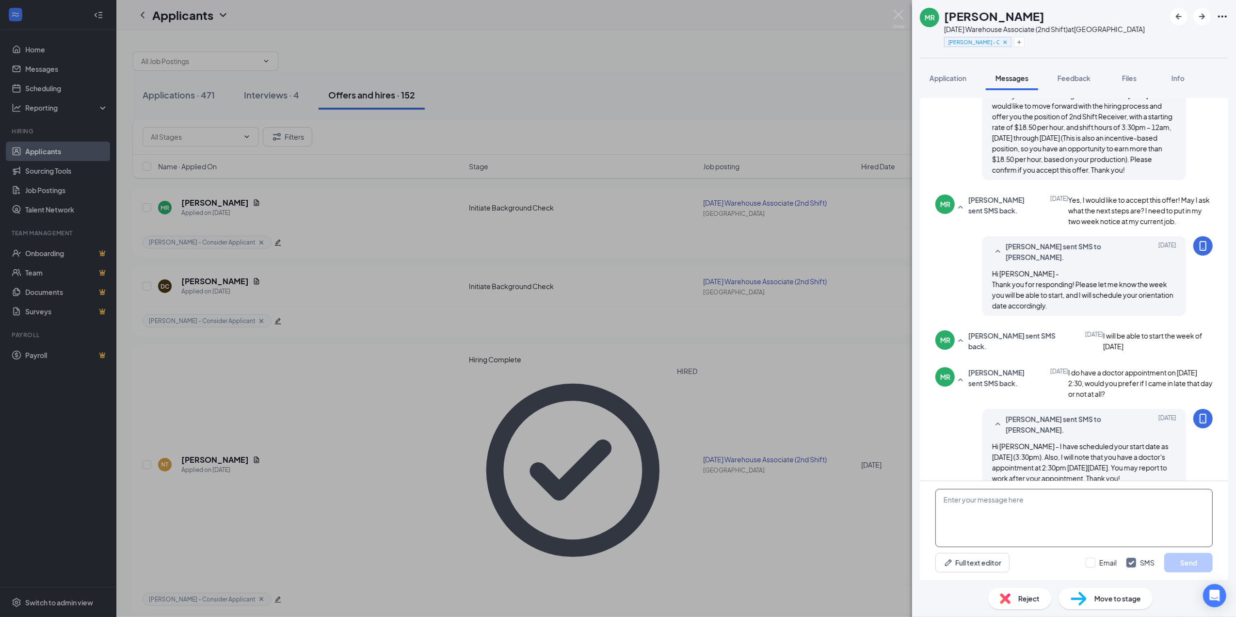
scroll to position [304, 0]
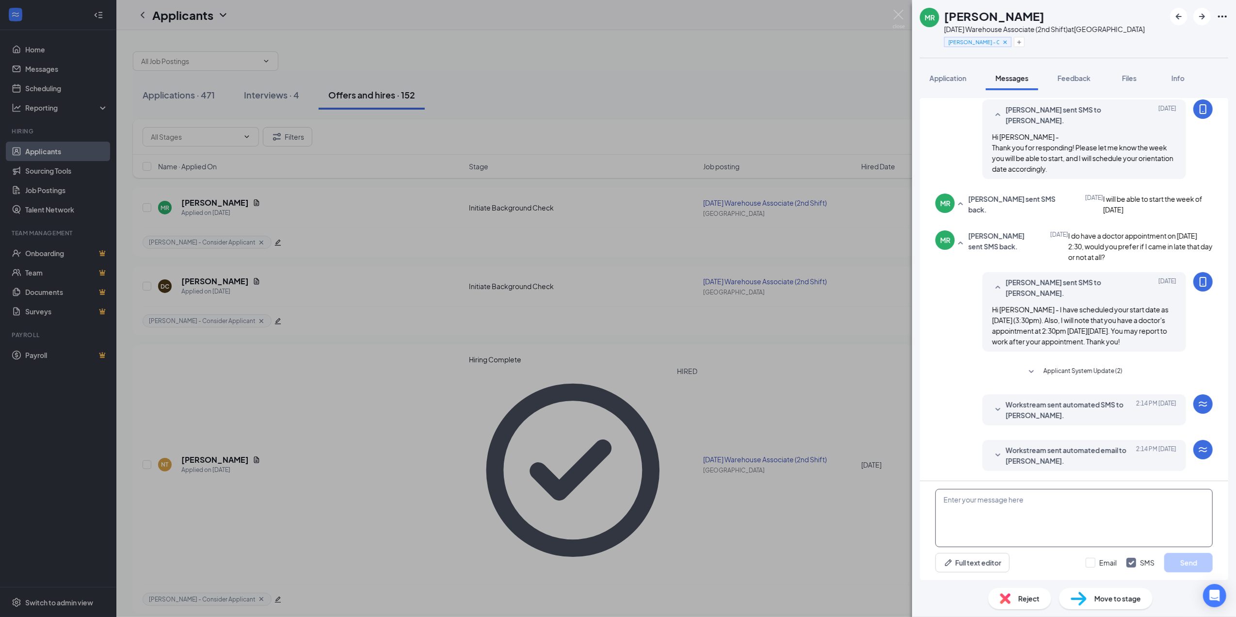
click at [1049, 497] on textarea at bounding box center [1073, 518] width 277 height 58
paste textarea "Hi [PERSON_NAME] - There are 2 emails which must be completed before you start …"
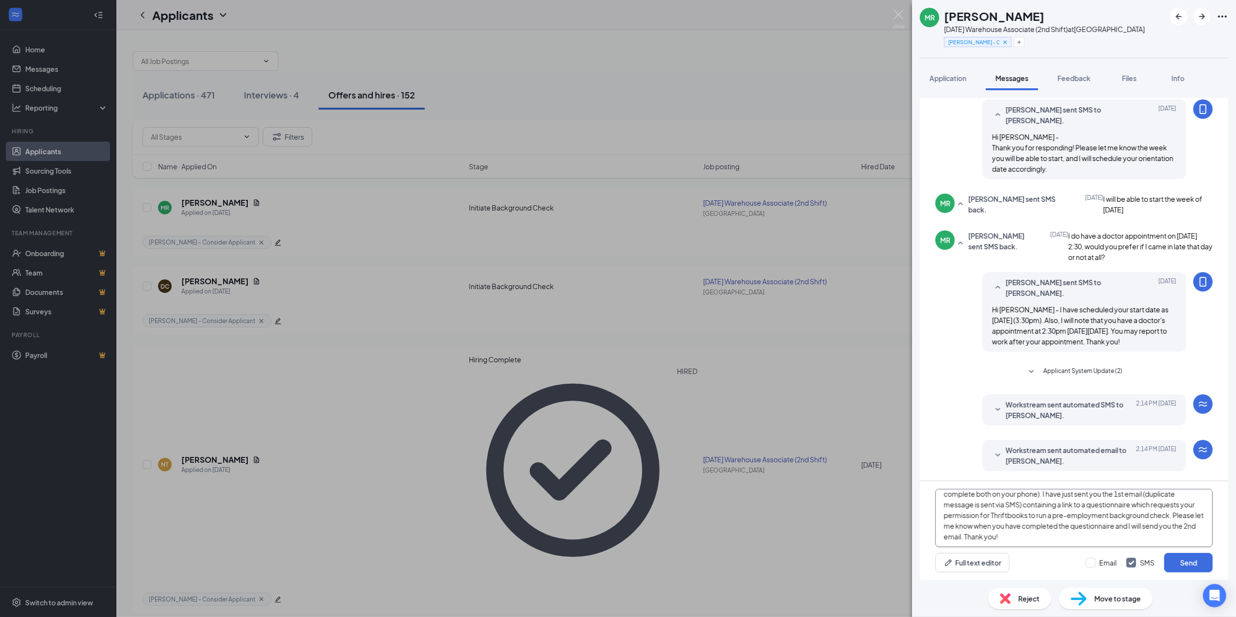
scroll to position [38, 0]
type textarea "Hi [PERSON_NAME] - There are 2 emails which must be completed before you start …"
click at [1179, 563] on button "Send" at bounding box center [1188, 562] width 48 height 19
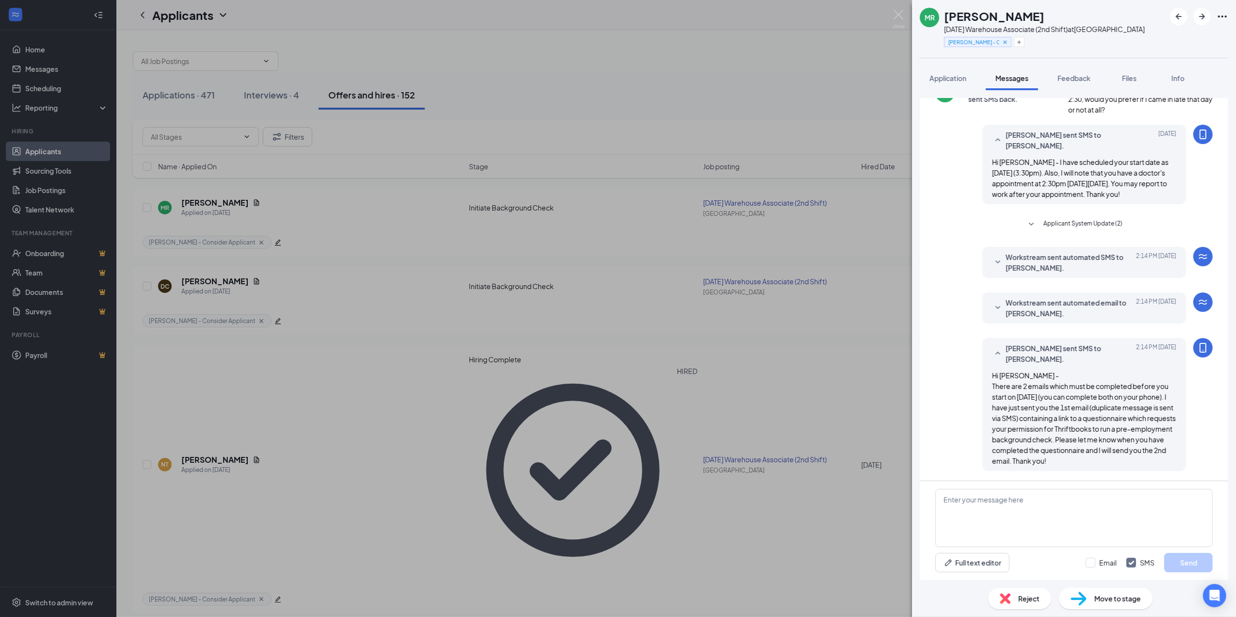
scroll to position [451, 0]
